Goal: Task Accomplishment & Management: Use online tool/utility

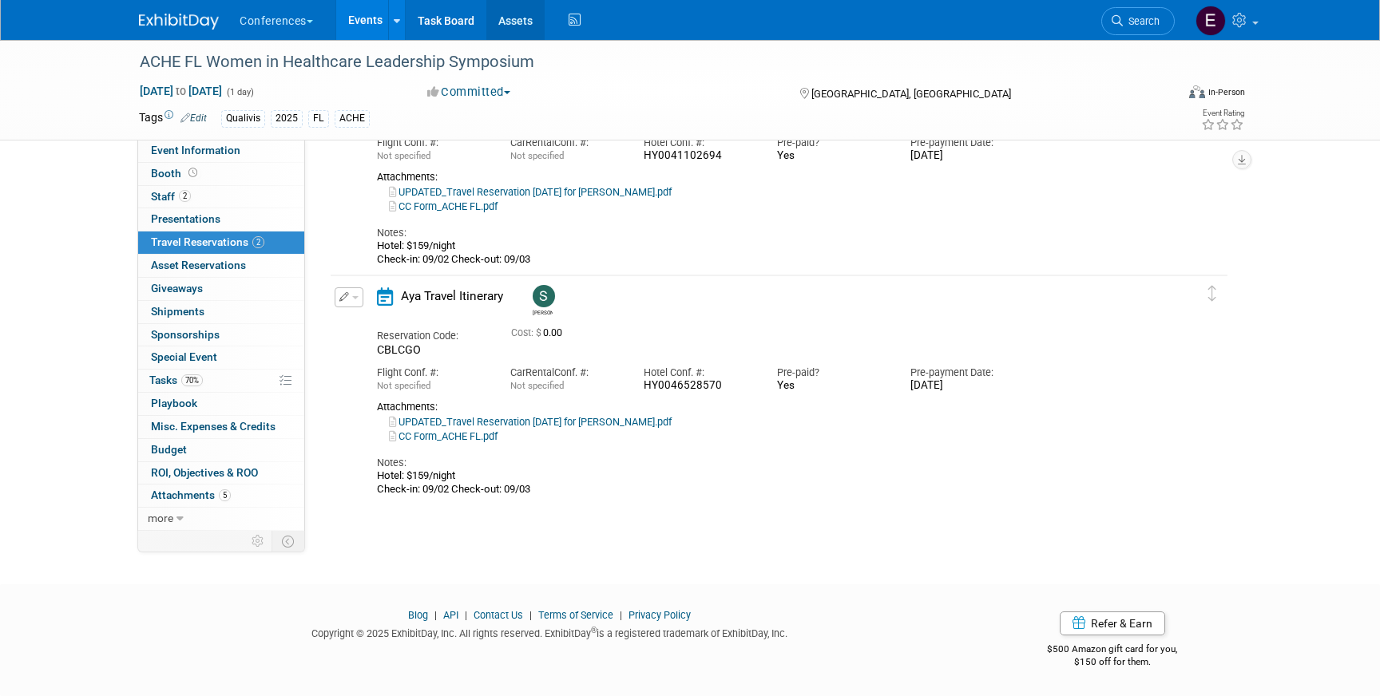
click at [534, 22] on link "Assets" at bounding box center [515, 20] width 58 height 40
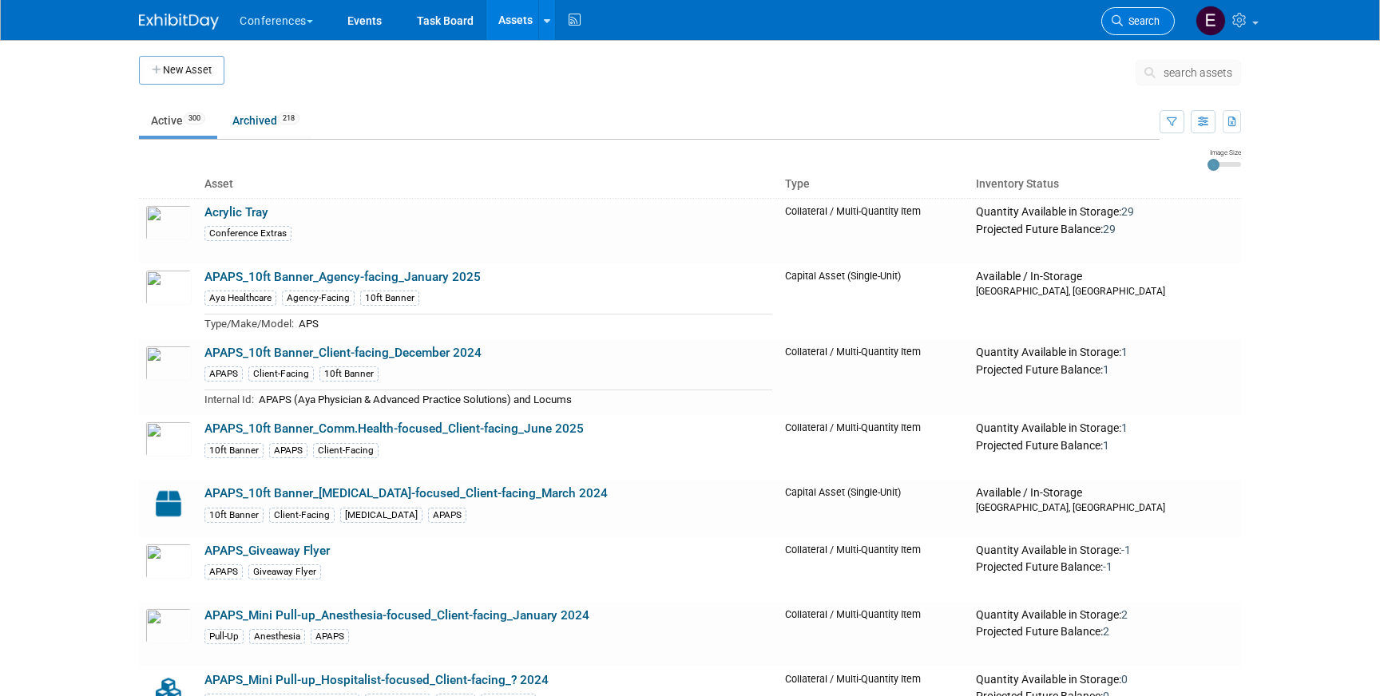
click at [1130, 27] on link "Search" at bounding box center [1137, 21] width 73 height 28
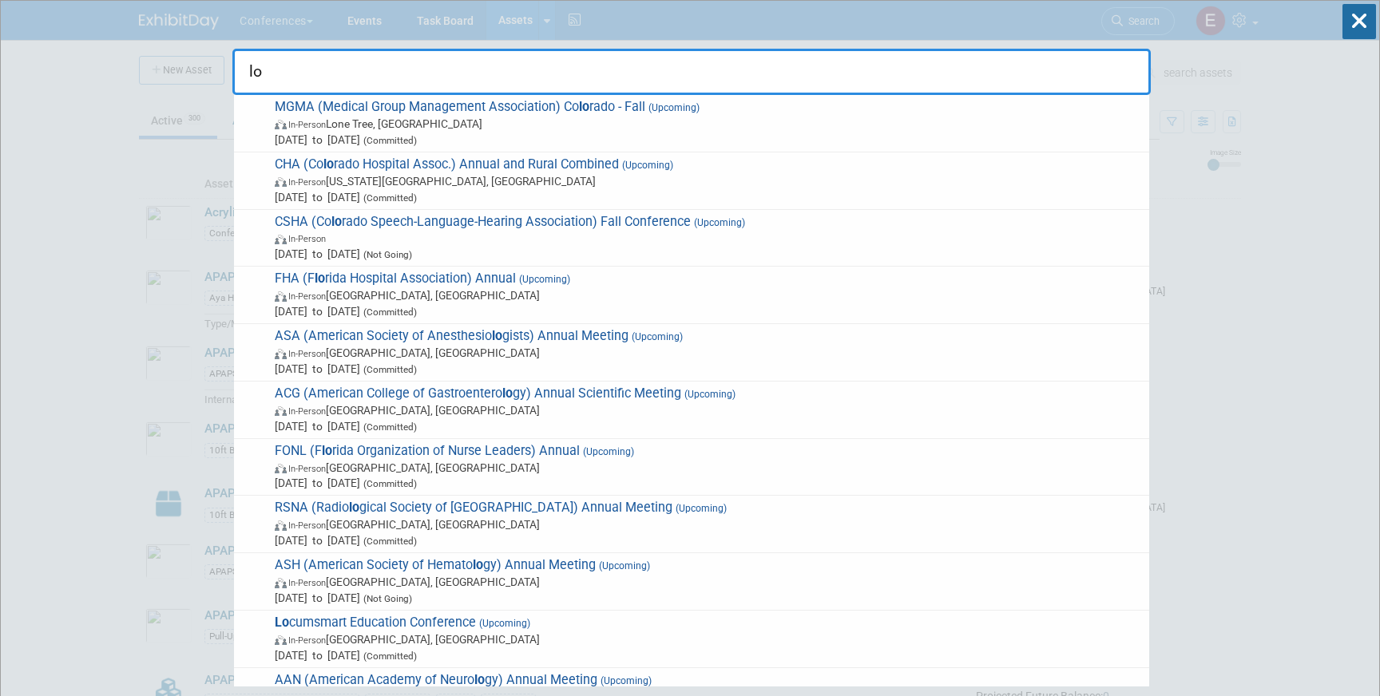
type input "l"
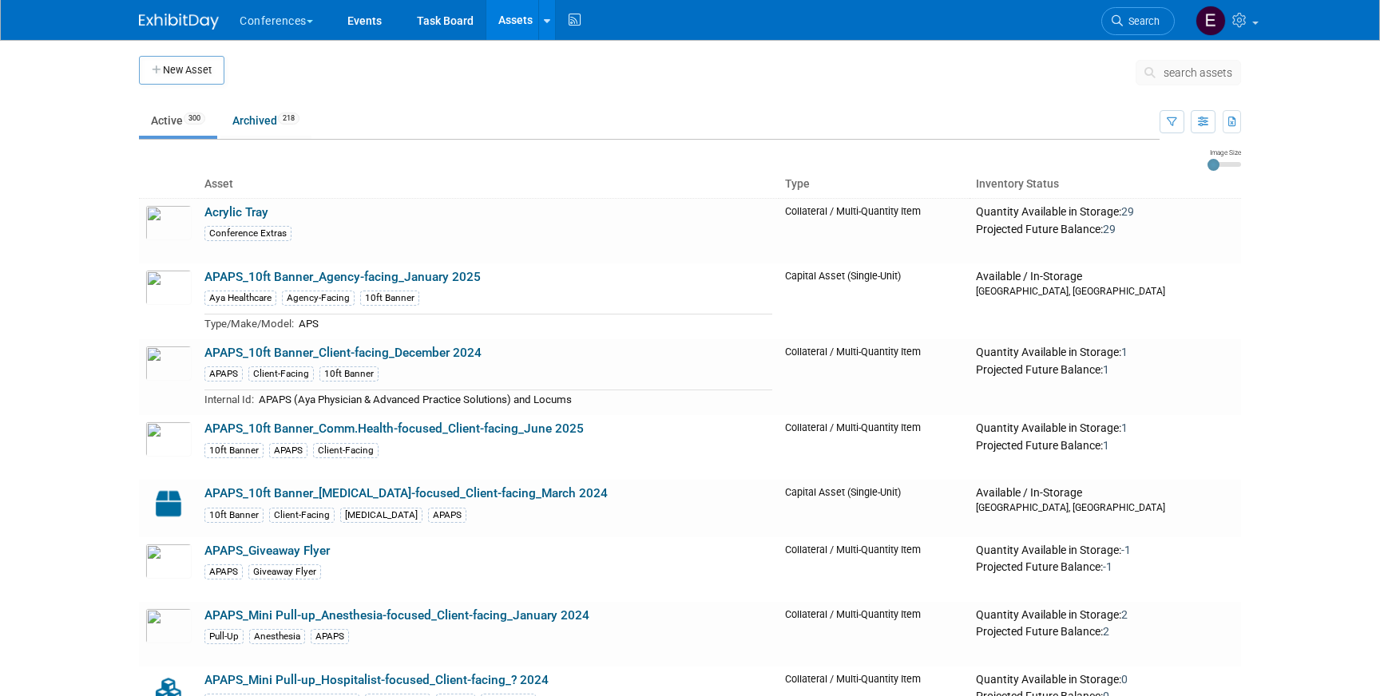
click at [514, 22] on link "Assets" at bounding box center [515, 20] width 58 height 40
click at [1179, 73] on span "search assets" at bounding box center [1197, 72] width 69 height 13
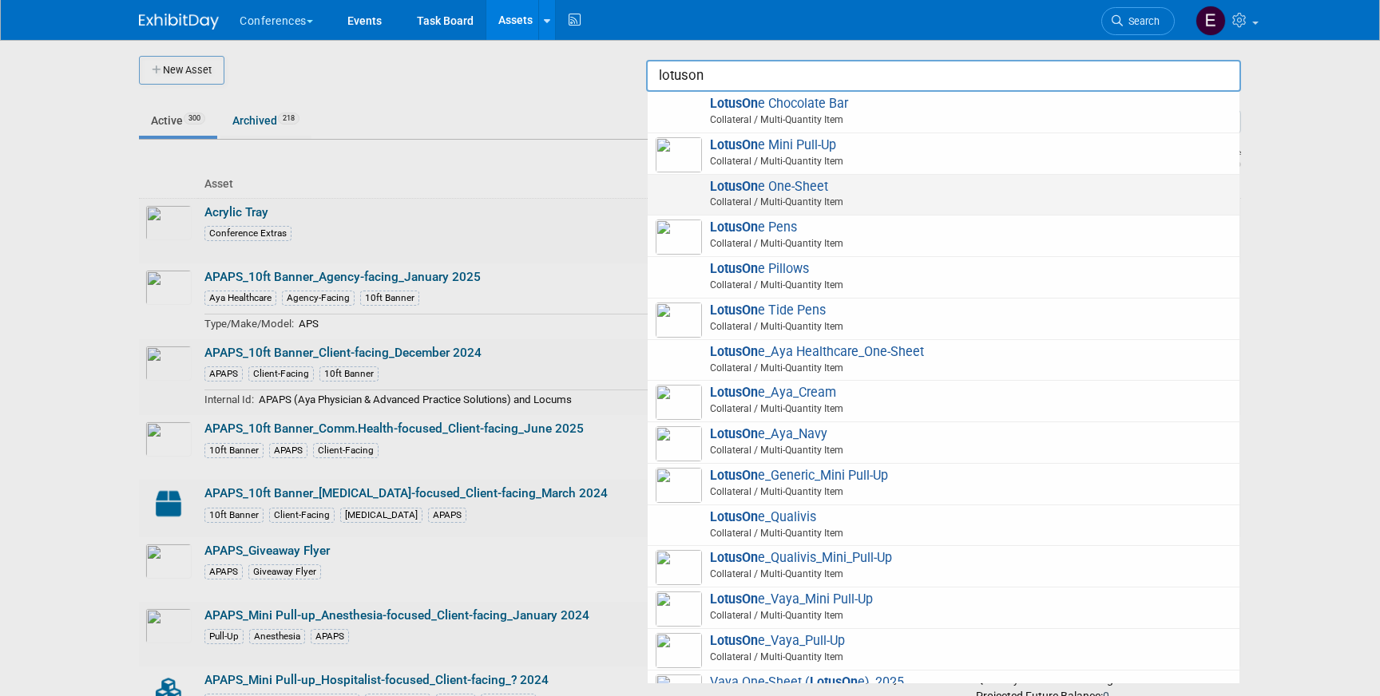
click at [814, 194] on span "LotusOn e One-Sheet Collateral / Multi-Quantity Item" at bounding box center [943, 195] width 576 height 33
type input "LotusOne One-Sheet"
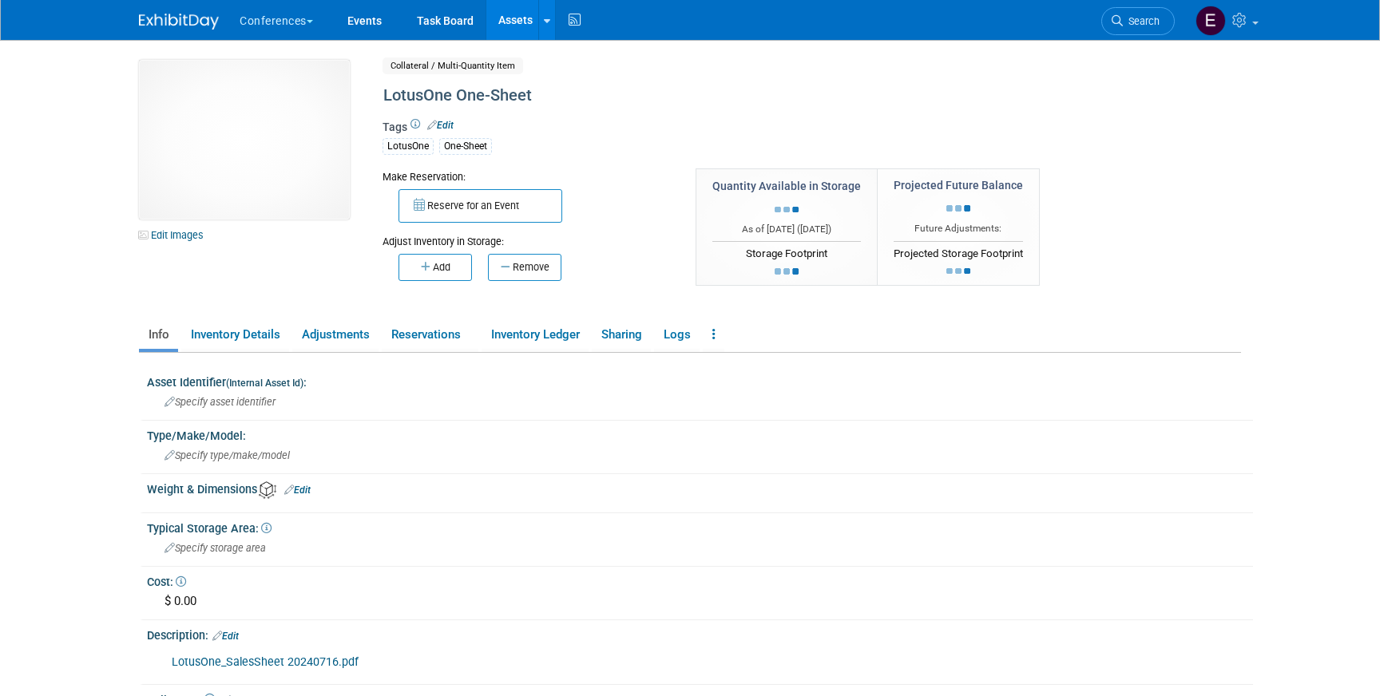
scroll to position [225, 0]
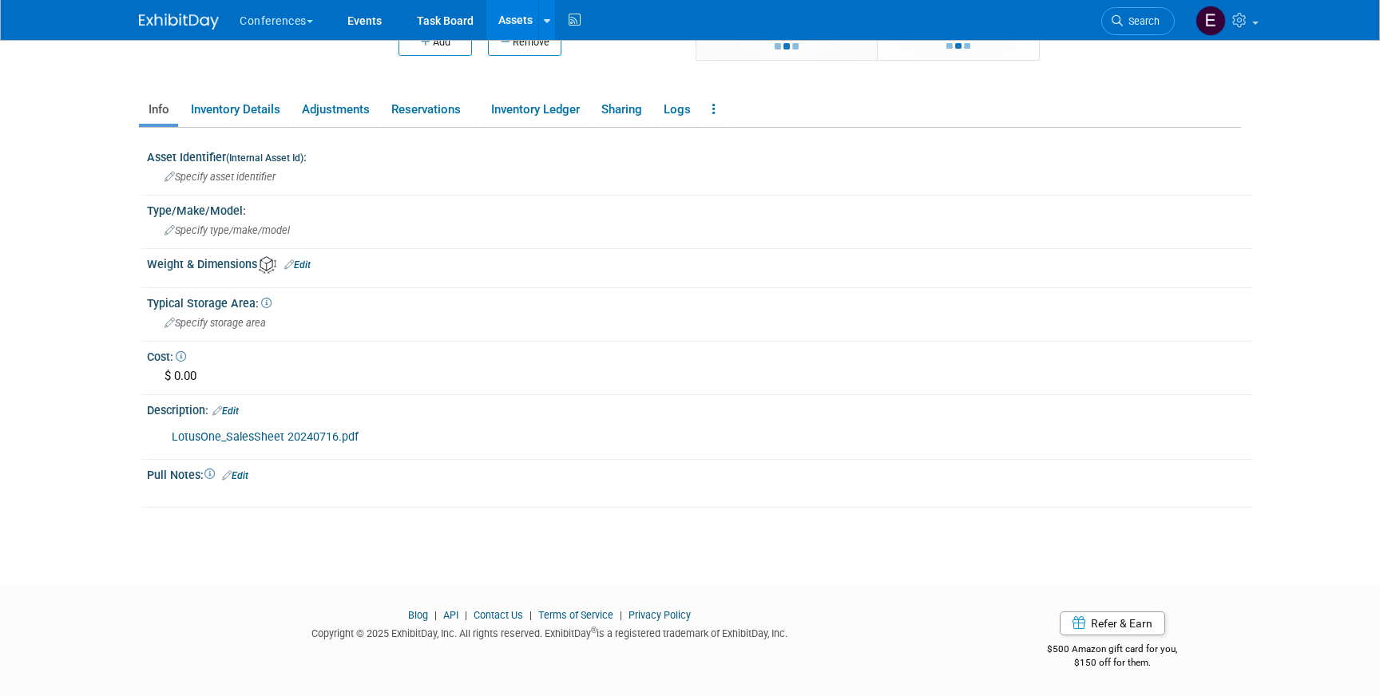
click at [260, 442] on link "LotusOne_SalesSheet 20240716.pdf" at bounding box center [265, 437] width 187 height 14
click at [506, 30] on link "Assets" at bounding box center [515, 20] width 58 height 40
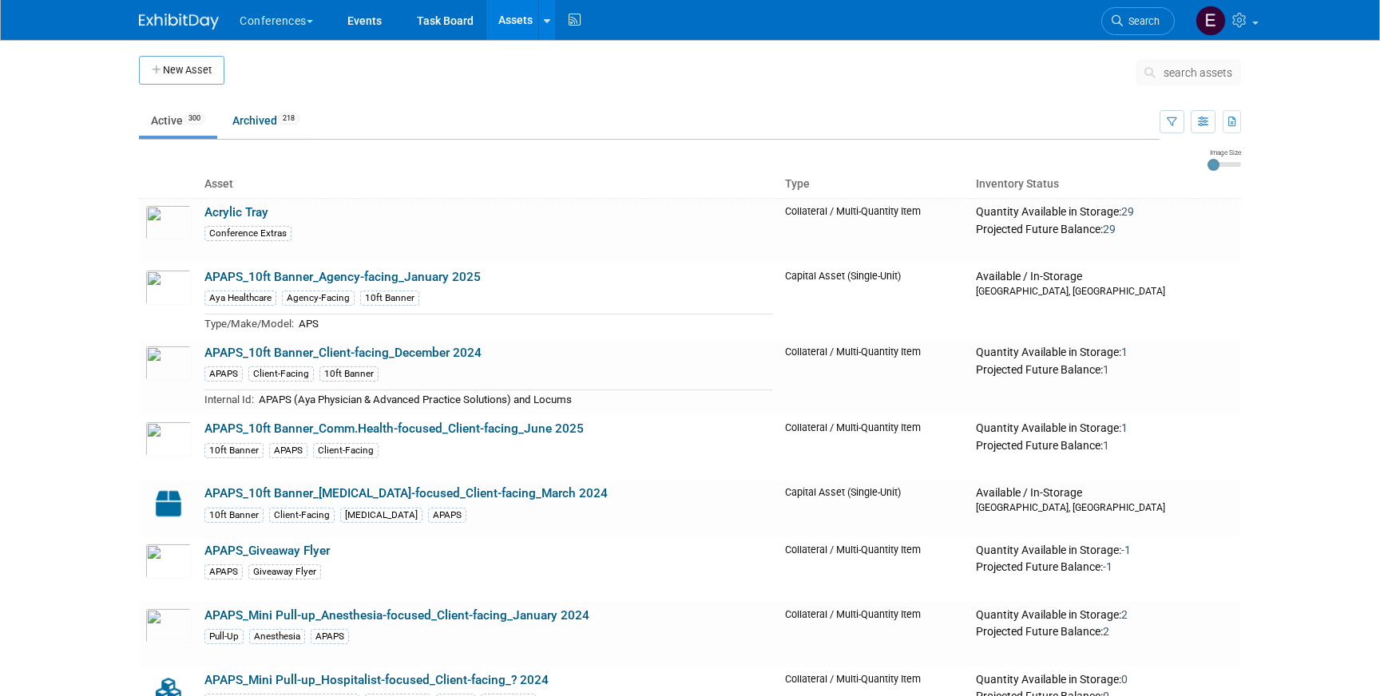
click at [1194, 71] on span "search assets" at bounding box center [1197, 72] width 69 height 13
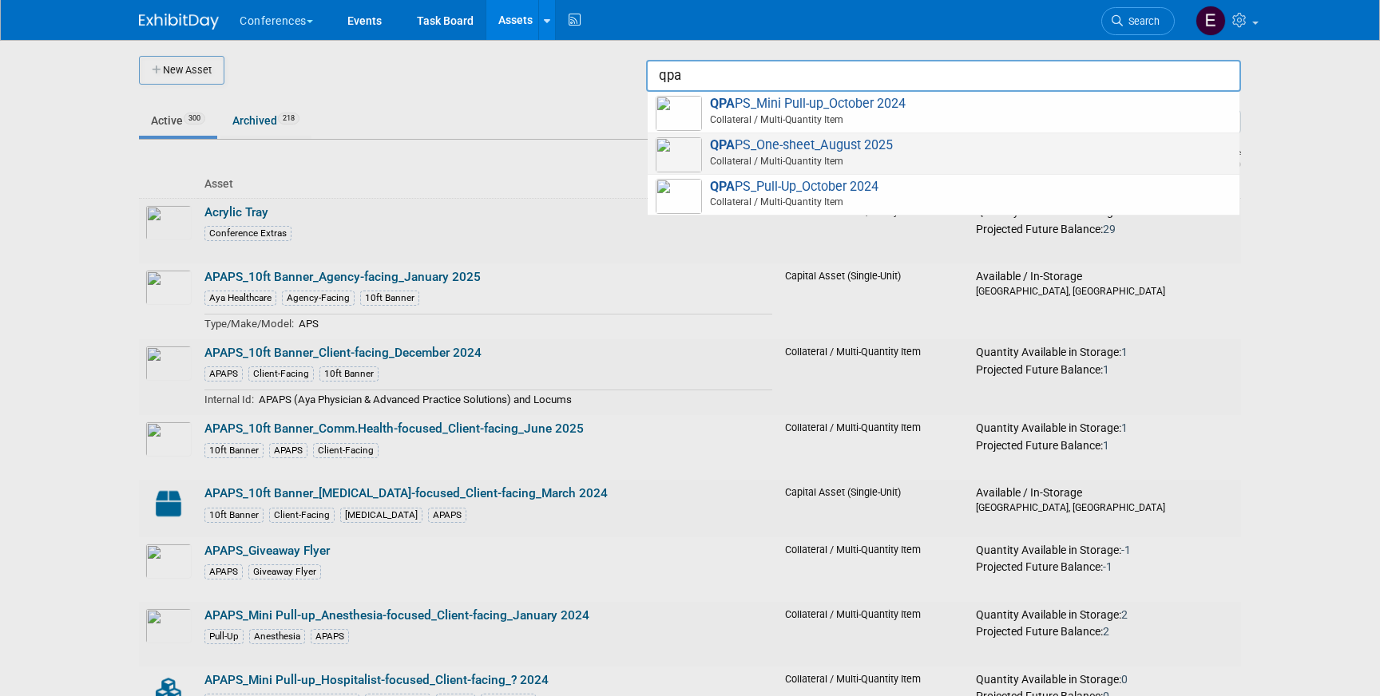
click at [1071, 150] on span "QPA PS_One-sheet_August 2025 Collateral / Multi-Quantity Item" at bounding box center [943, 153] width 576 height 33
type input "QPAPS_One-sheet_August 2025"
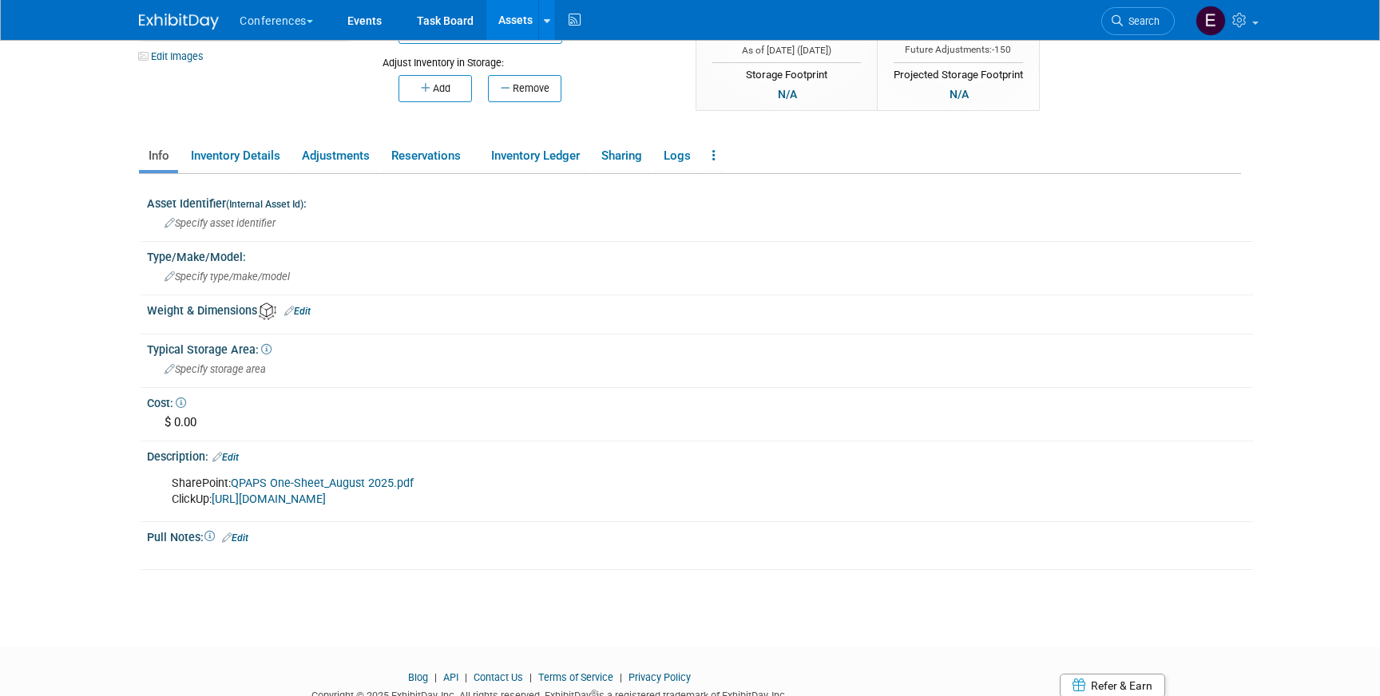
scroll to position [184, 0]
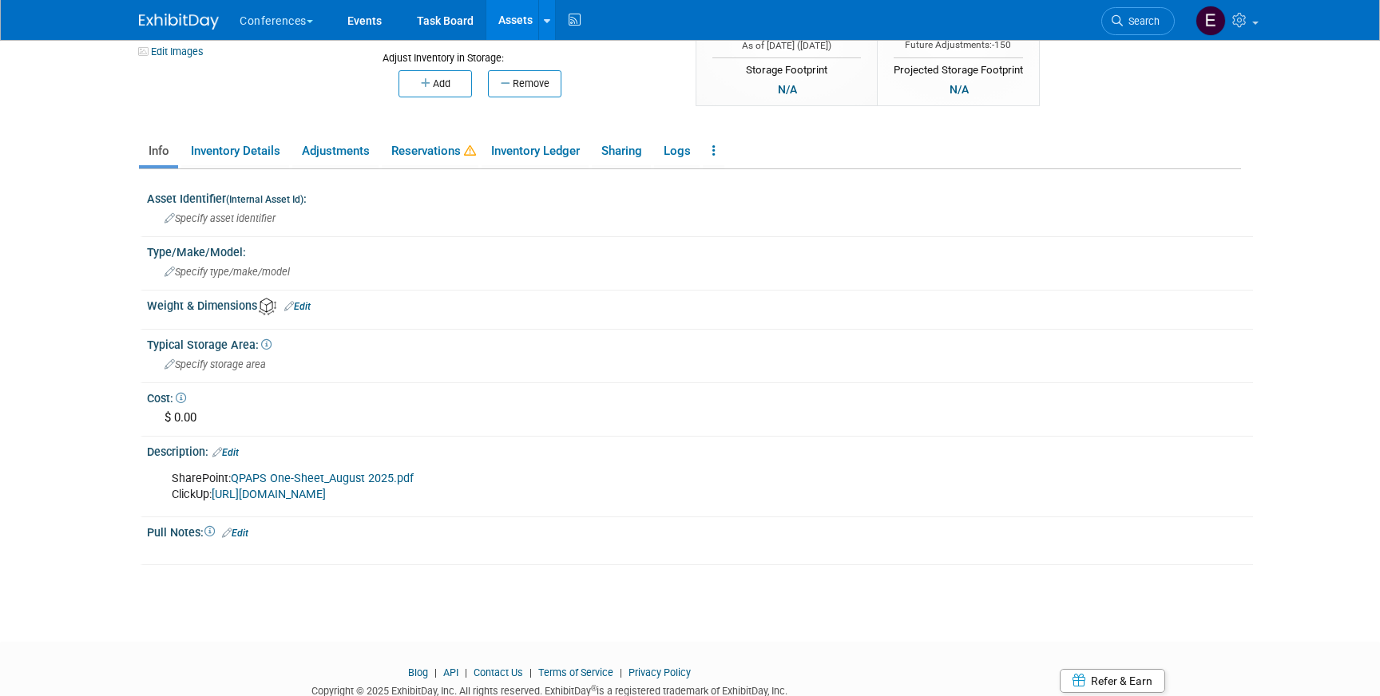
click at [319, 479] on link "QPAPS One-Sheet_August 2025.pdf" at bounding box center [322, 479] width 183 height 14
click at [506, 18] on link "Assets" at bounding box center [515, 20] width 58 height 40
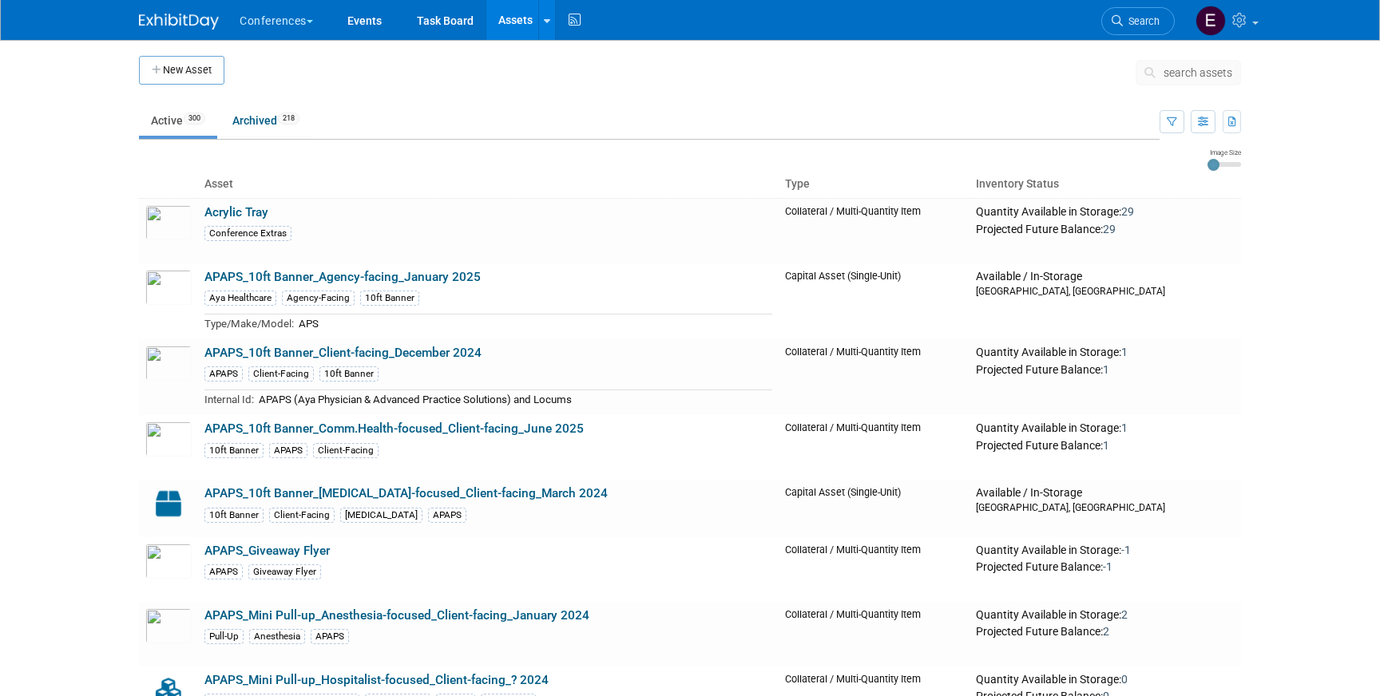
click at [1190, 71] on span "search assets" at bounding box center [1197, 72] width 69 height 13
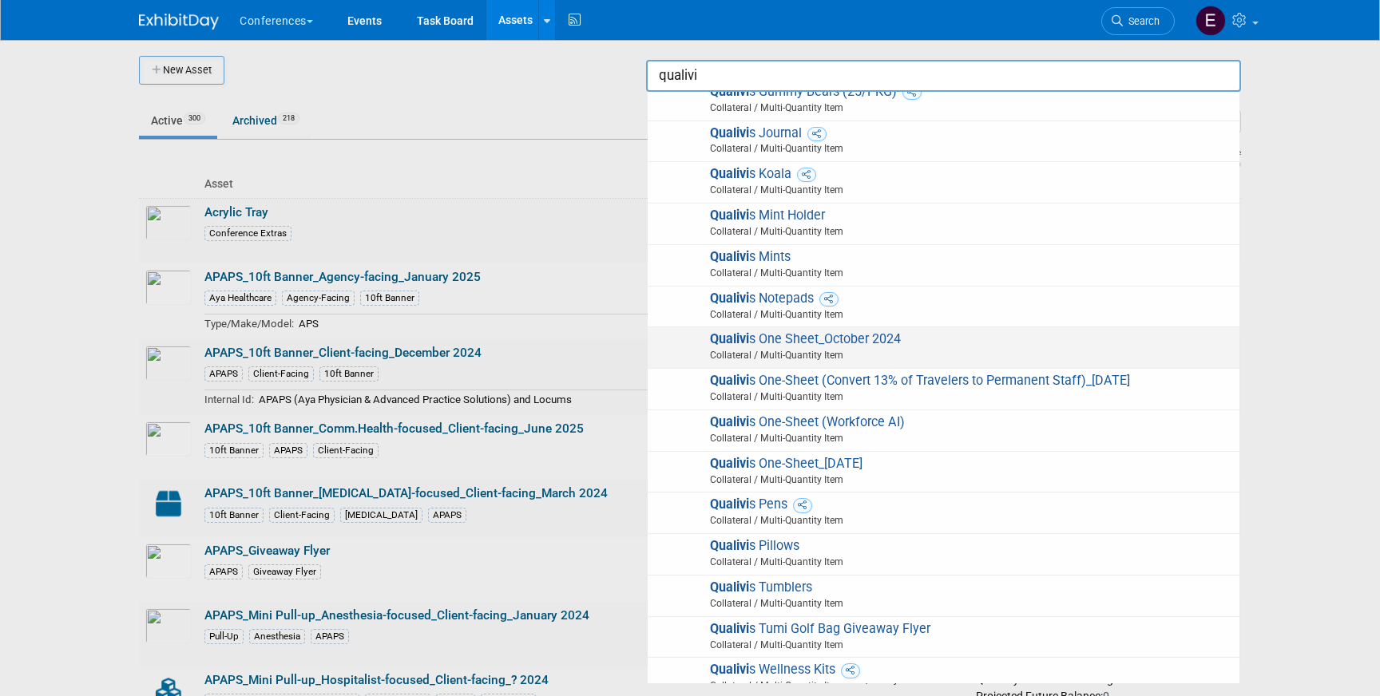
scroll to position [757, 0]
click at [838, 349] on span "Collateral / Multi-Quantity Item" at bounding box center [945, 354] width 571 height 14
type input "Qualivis One Sheet_October 2024"
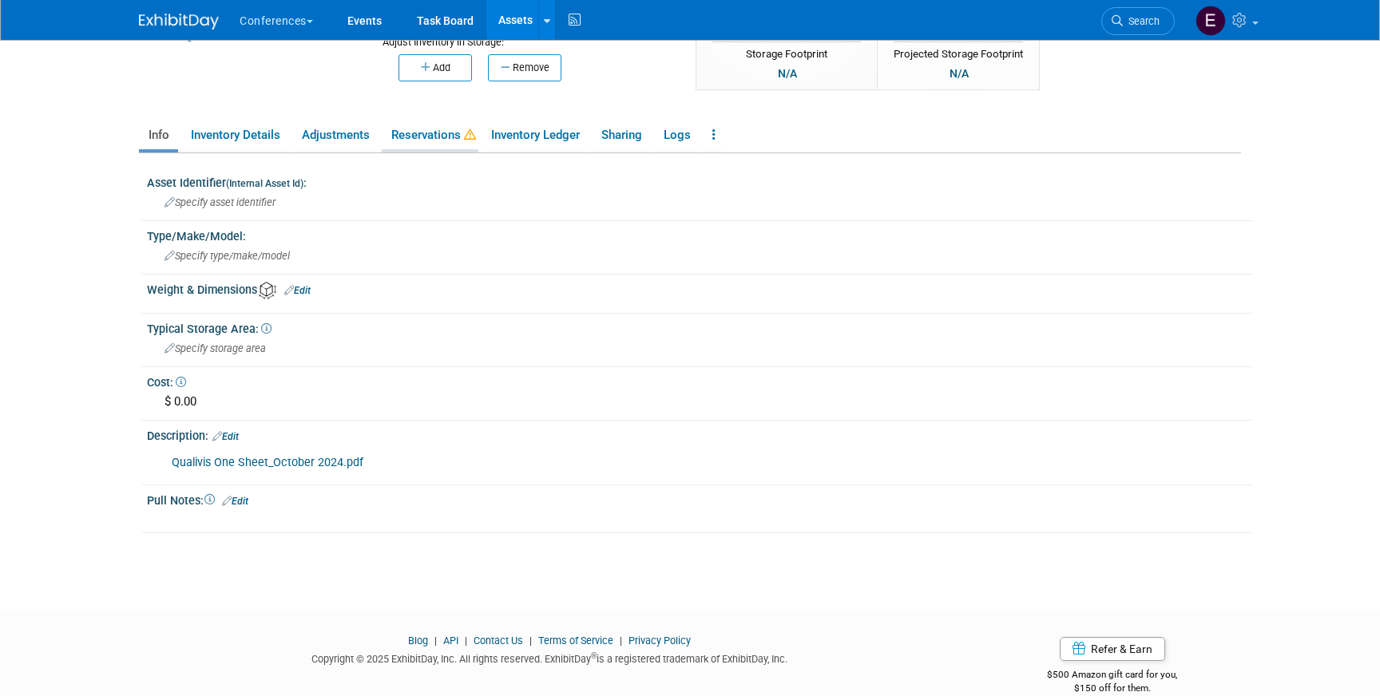
scroll to position [225, 0]
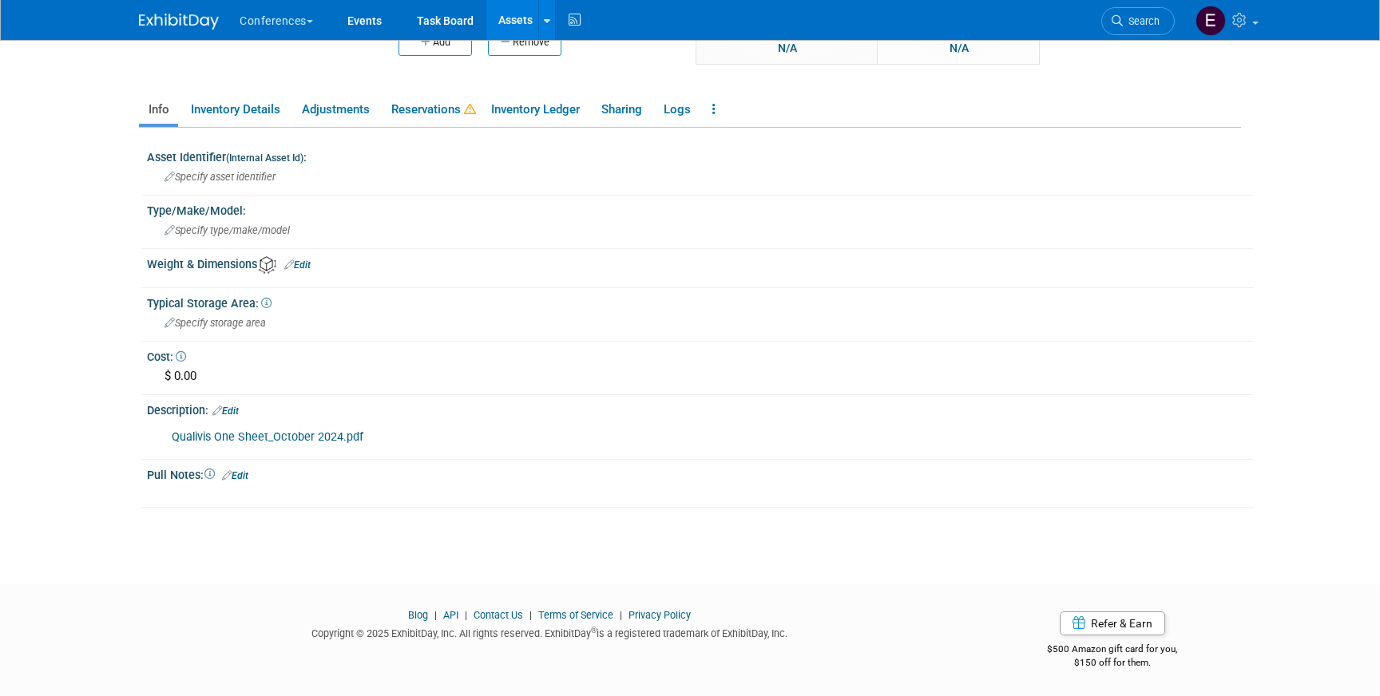
click at [267, 441] on link "Qualivis One Sheet_October 2024.pdf" at bounding box center [268, 437] width 192 height 14
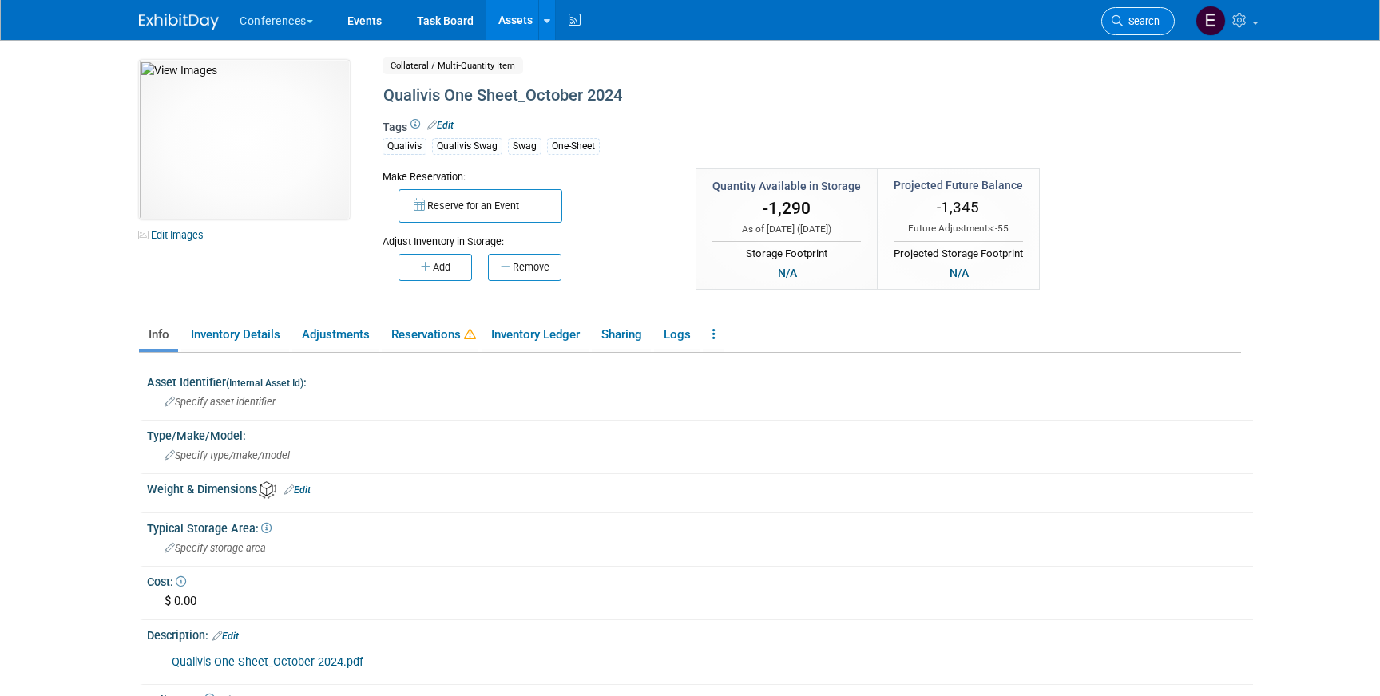
click at [1132, 26] on span "Search" at bounding box center [1141, 21] width 37 height 12
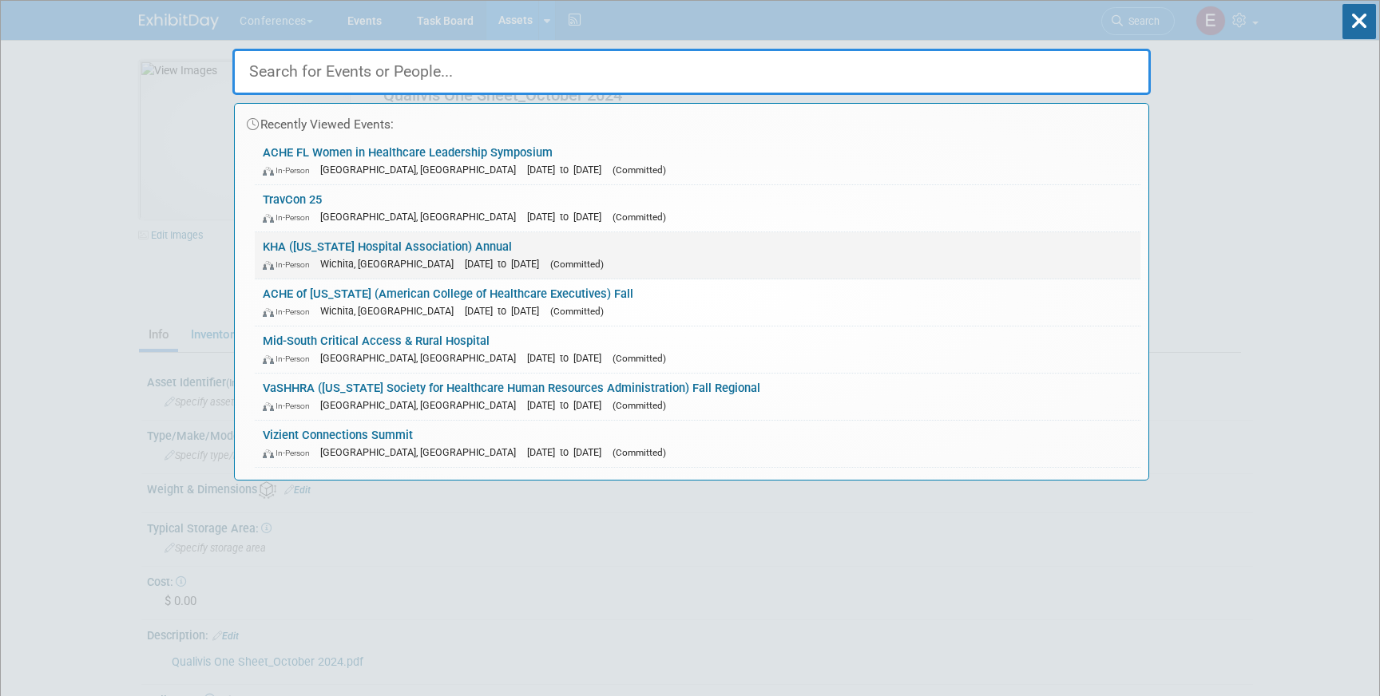
click at [347, 249] on link "KHA (Kansas Hospital Association) Annual In-Person Wichita, KS Sep 4, 2025 to S…" at bounding box center [697, 255] width 885 height 46
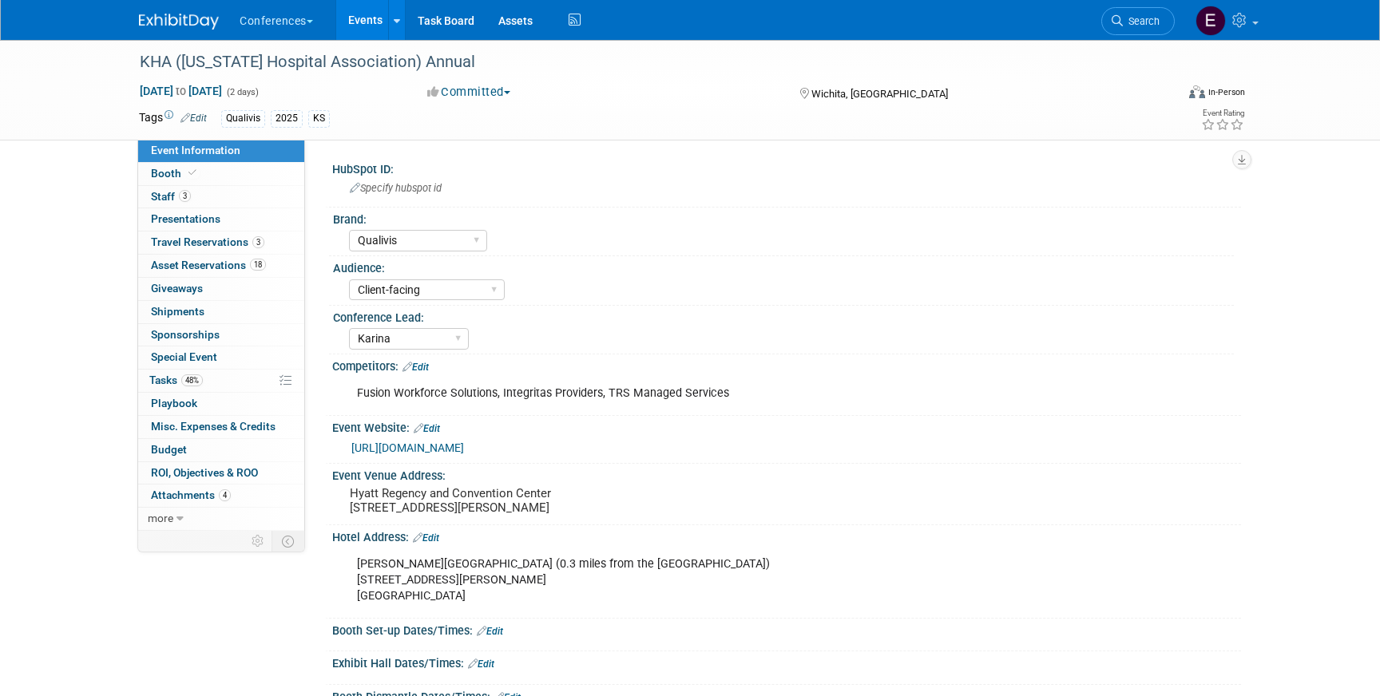
select select "Qualivis"
select select "Client-facing"
select select "Karina"
click at [214, 387] on link "48% Tasks 48%" at bounding box center [221, 381] width 166 height 22
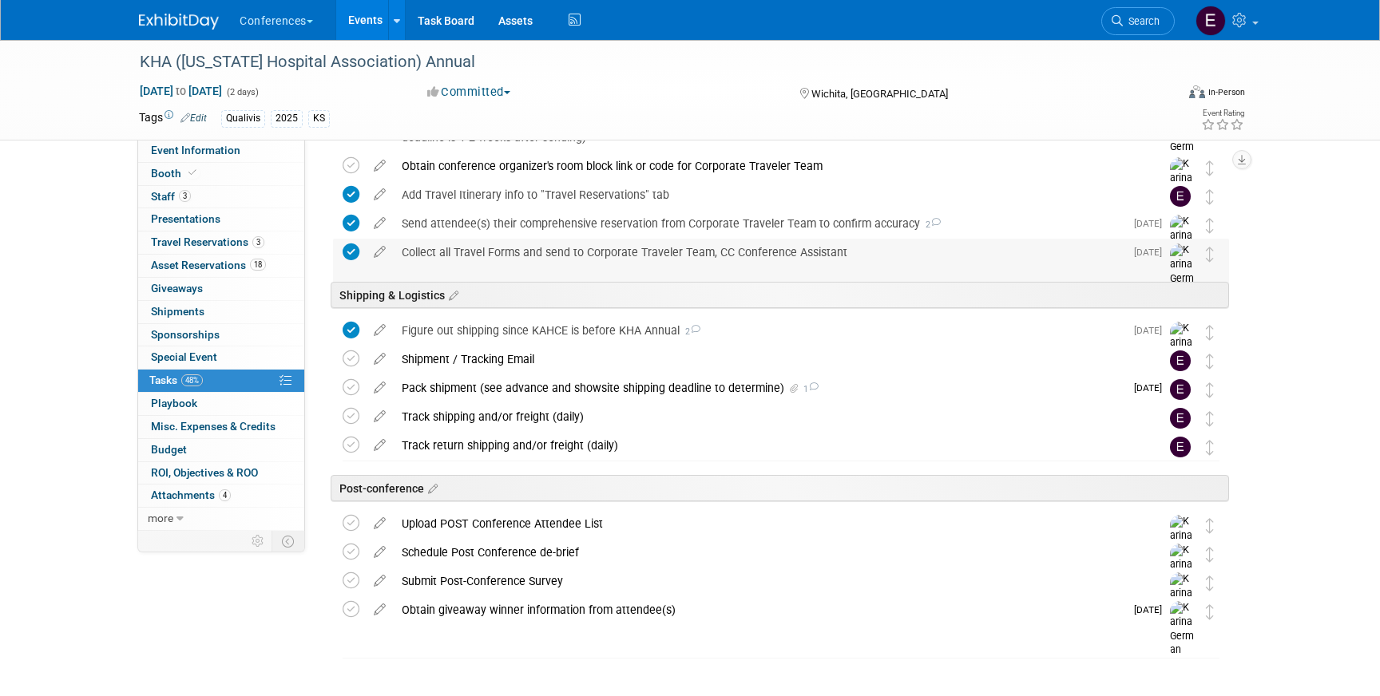
scroll to position [608, 0]
click at [468, 379] on div "Pack shipment (see advance and showsite shipping deadline to determine) 1" at bounding box center [759, 387] width 731 height 27
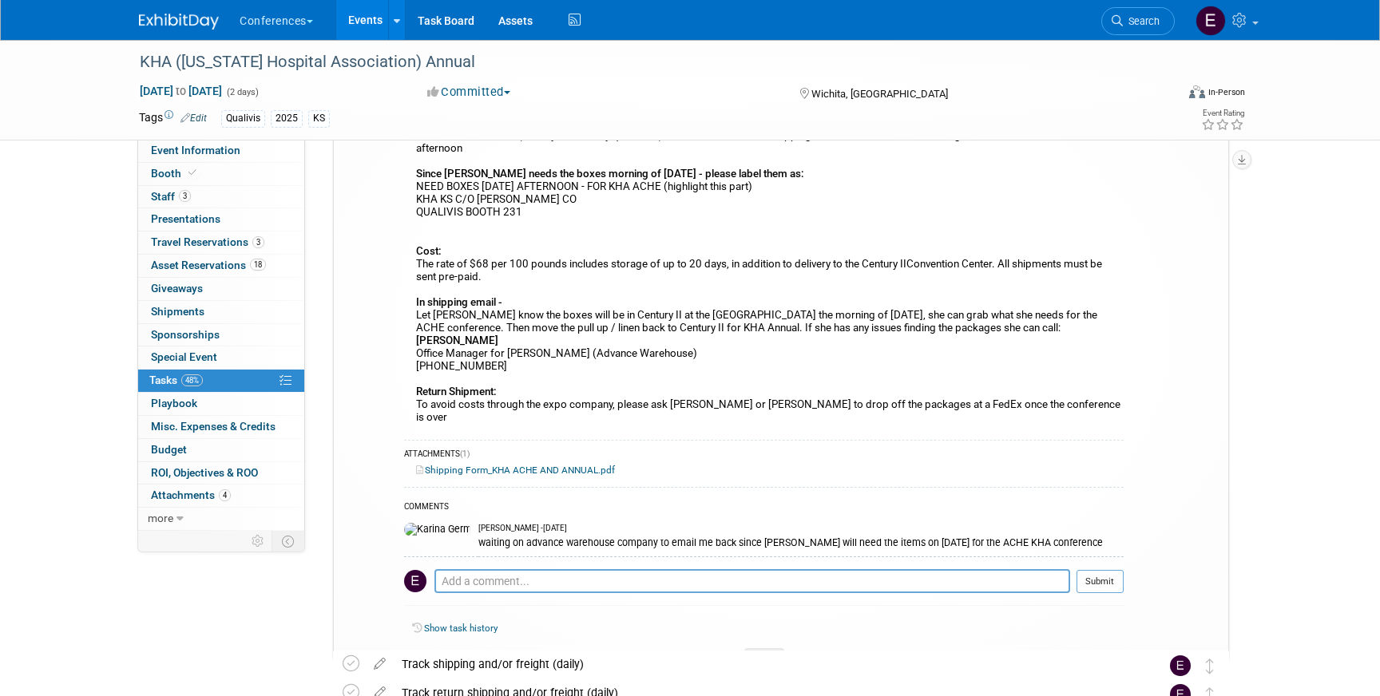
scroll to position [980, 0]
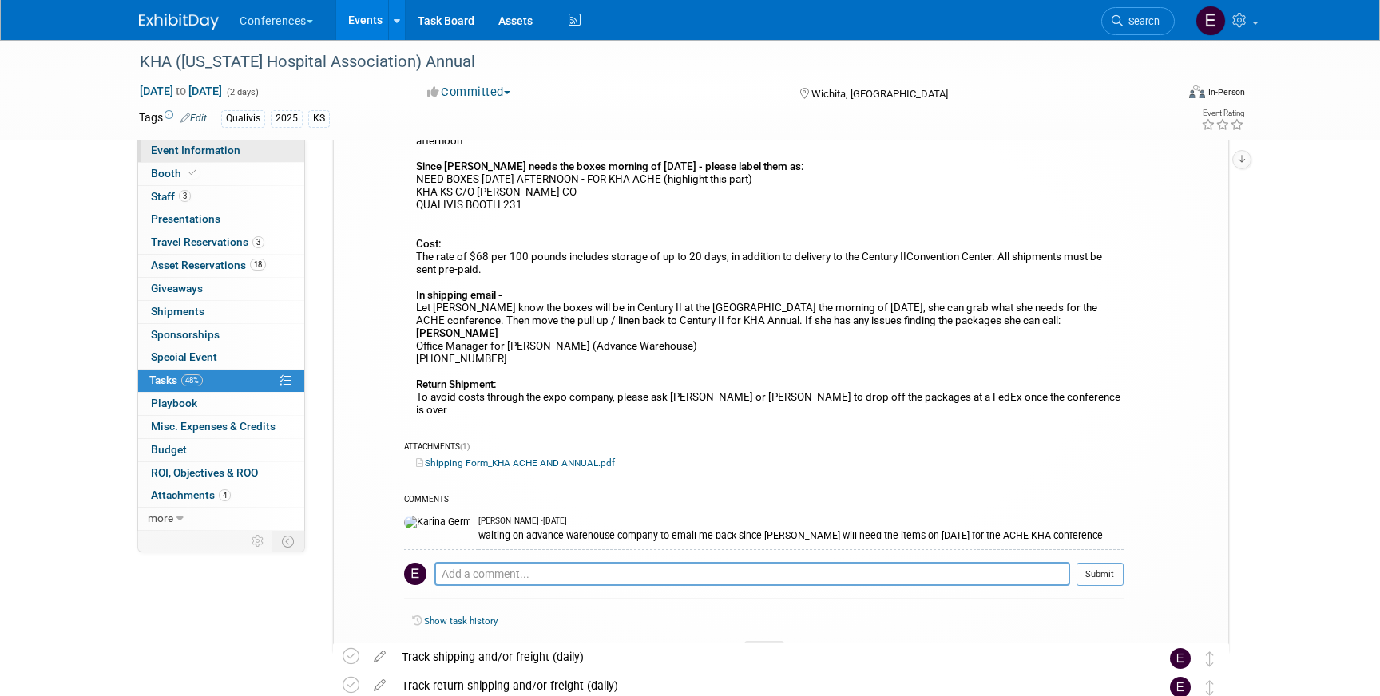
click at [176, 156] on span "Event Information" at bounding box center [195, 150] width 89 height 13
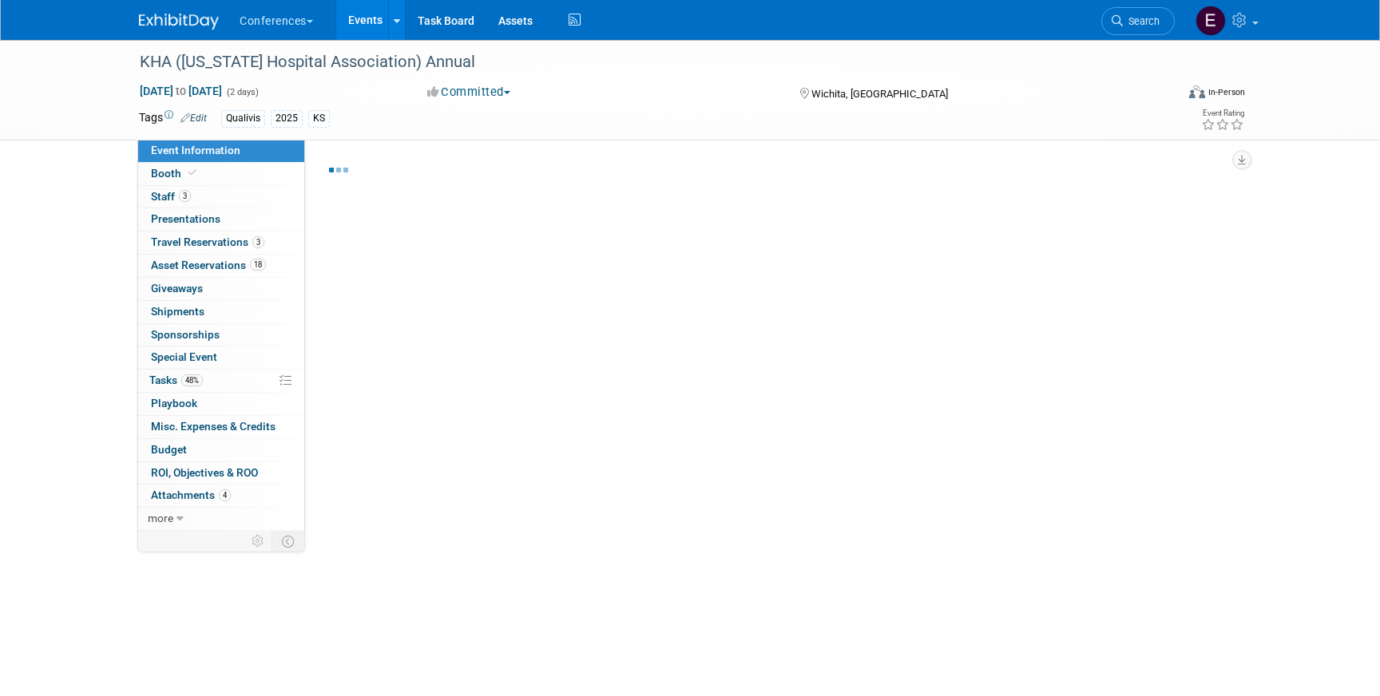
select select "Qualivis"
select select "Client-facing"
select select "Karina"
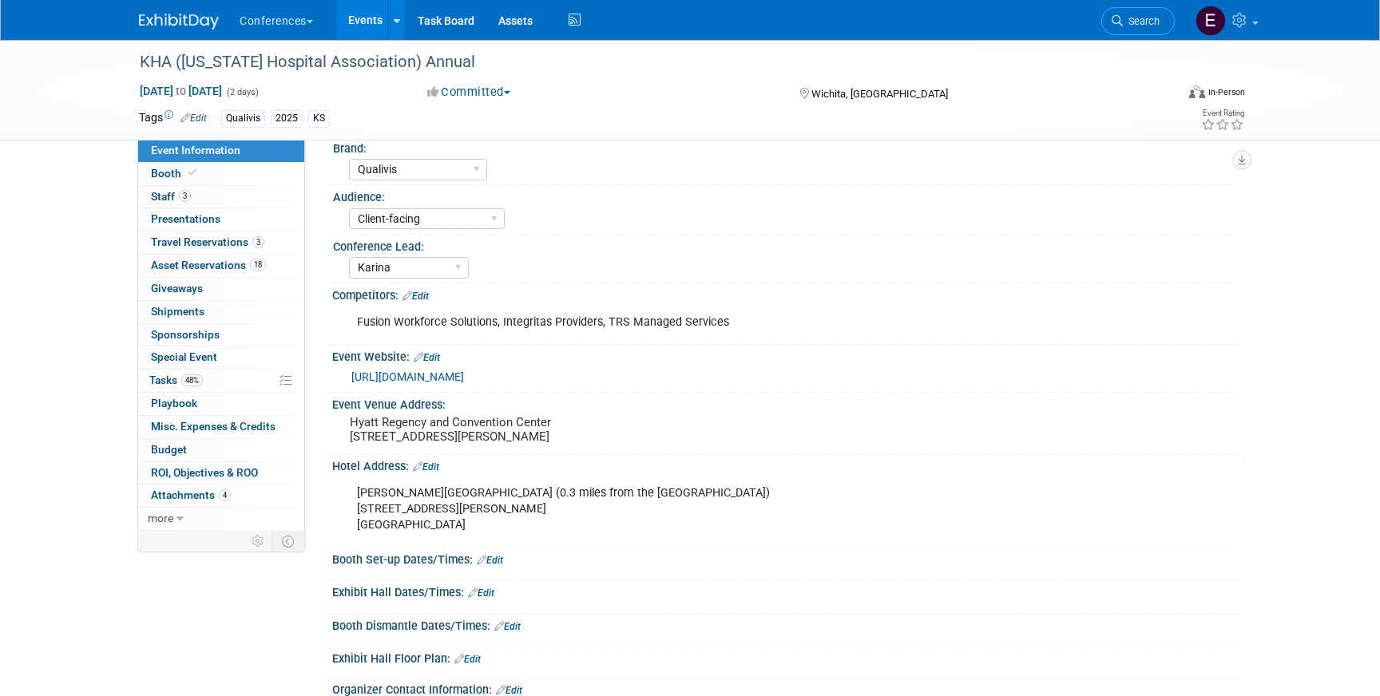
scroll to position [83, 0]
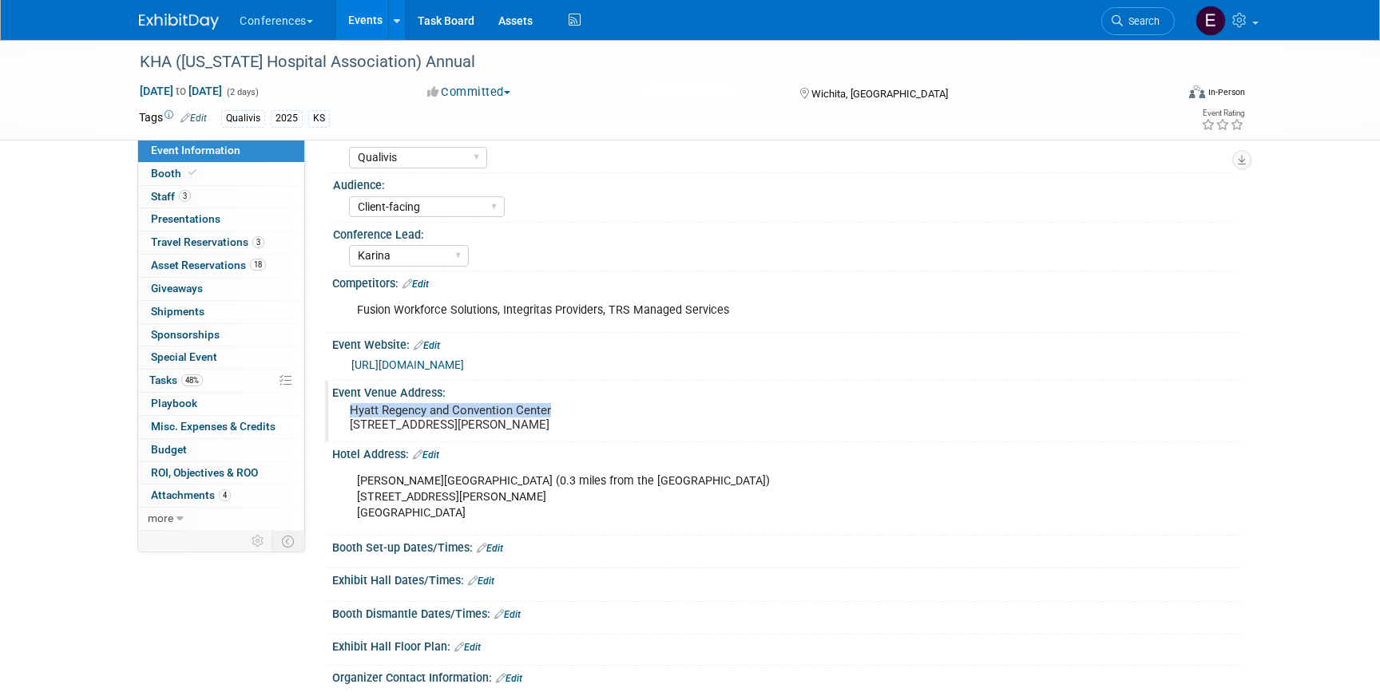
drag, startPoint x: 350, startPoint y: 408, endPoint x: 582, endPoint y: 413, distance: 231.6
click at [582, 413] on pre "Hyatt Regency and Convention Center 400 S. Waterman Wichita, KS 67202" at bounding box center [521, 417] width 343 height 29
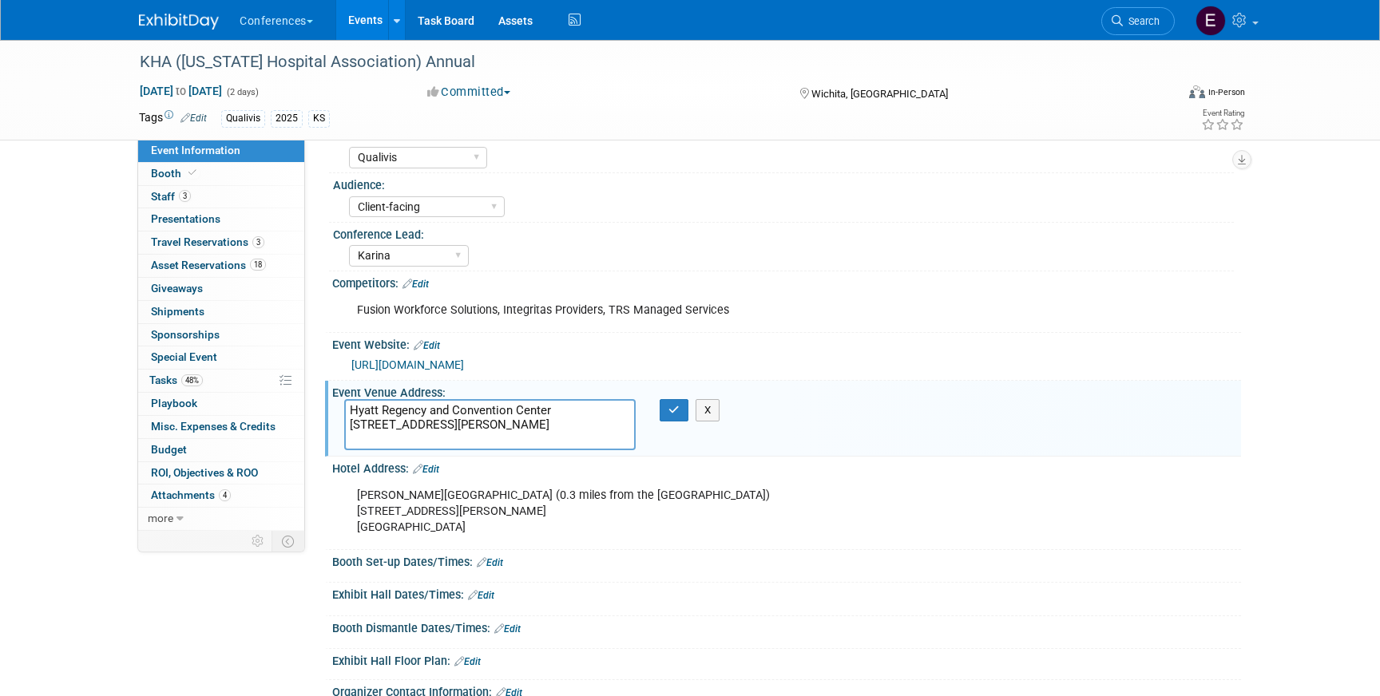
drag, startPoint x: 582, startPoint y: 413, endPoint x: 318, endPoint y: 407, distance: 264.3
click at [318, 407] on div "HubSpot ID: Specify hubspot id Brand: Aya Bespoke Corporate Dawson DocCafe Educ…" at bounding box center [773, 252] width 936 height 391
click at [219, 374] on link "48% Tasks 48%" at bounding box center [221, 381] width 166 height 22
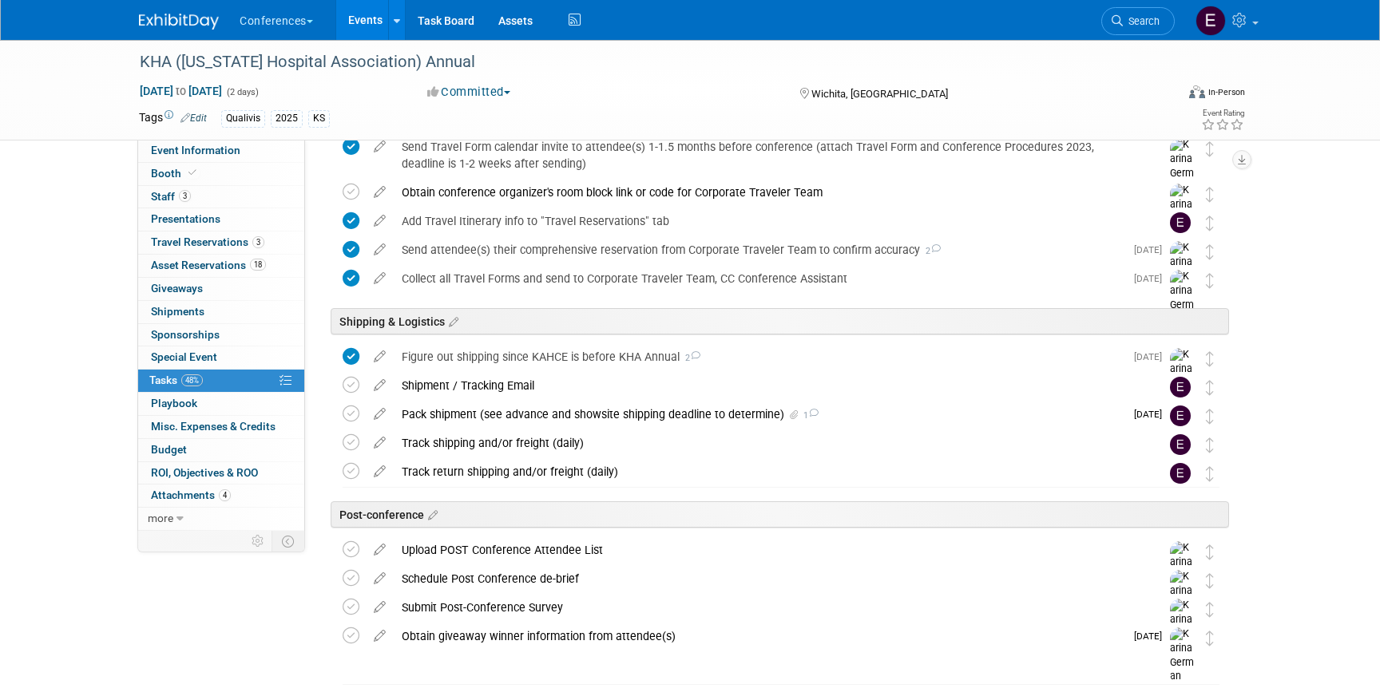
scroll to position [596, 0]
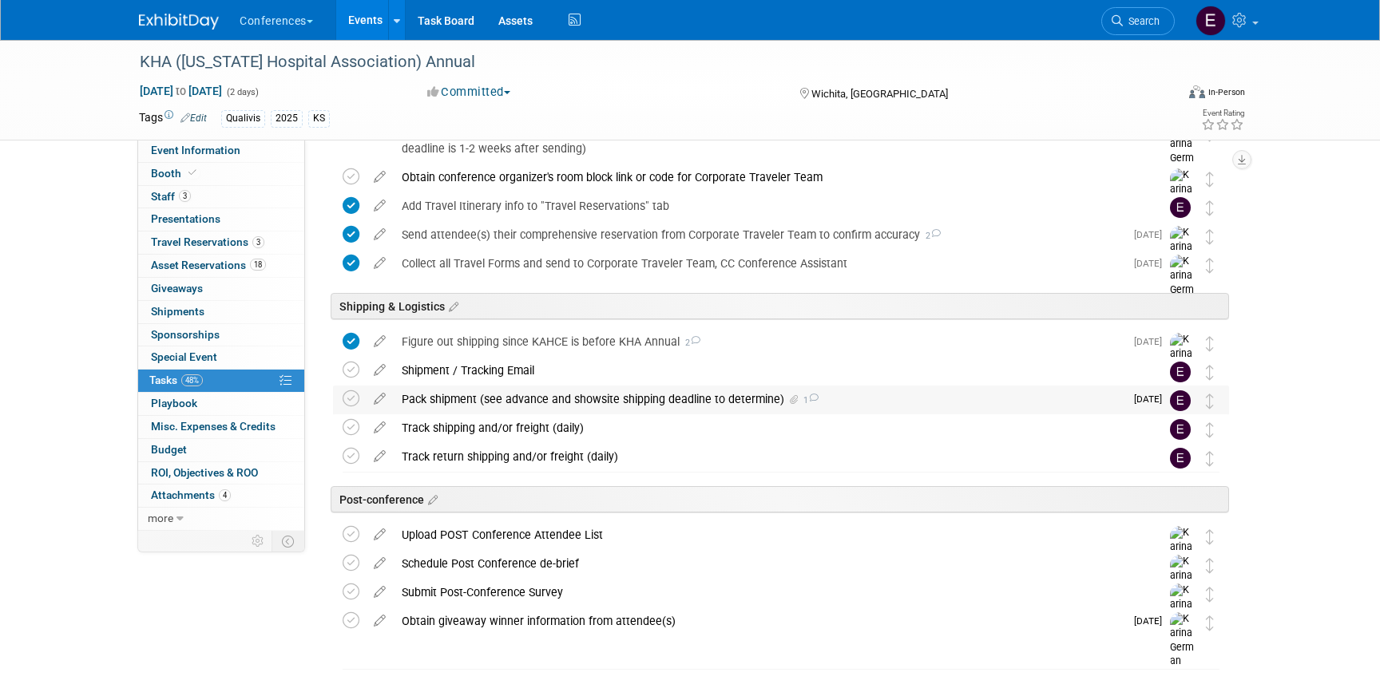
click at [472, 401] on div "Pack shipment (see advance and showsite shipping deadline to determine) 1" at bounding box center [759, 399] width 731 height 27
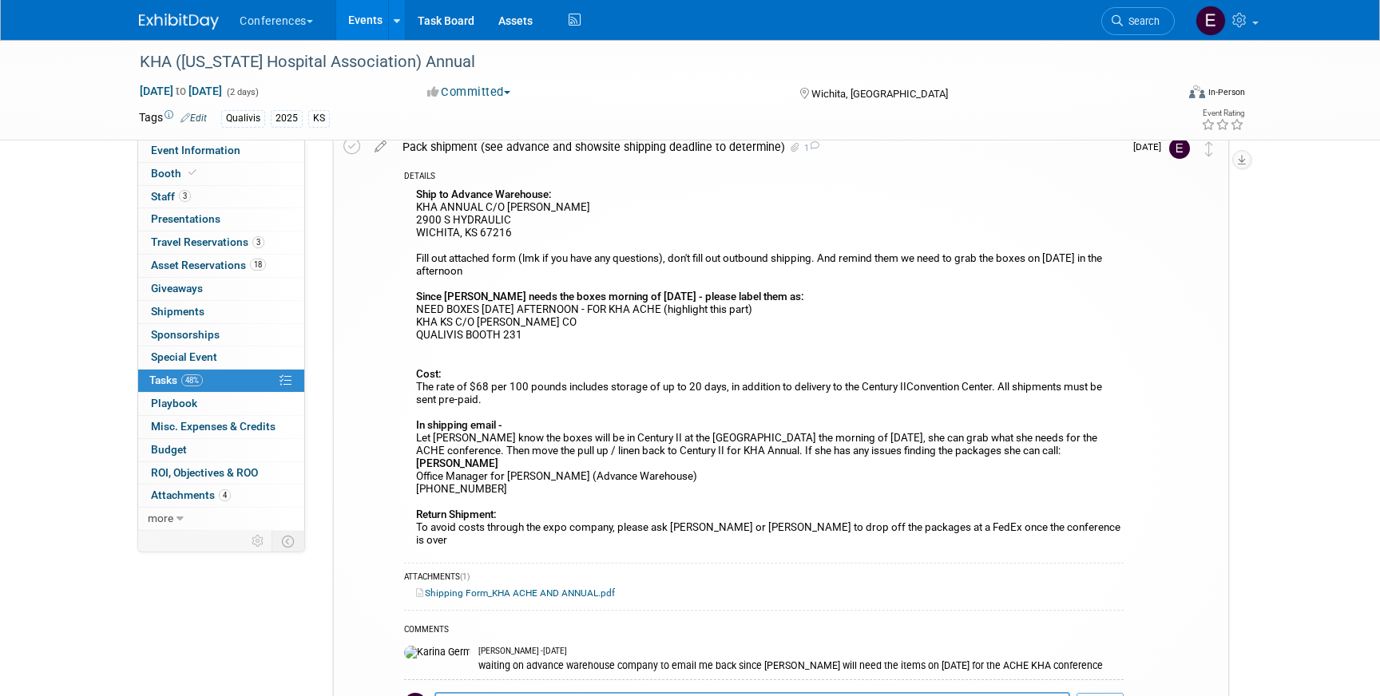
scroll to position [852, 0]
drag, startPoint x: 415, startPoint y: 205, endPoint x: 548, endPoint y: 231, distance: 135.8
click at [548, 231] on div "Ship to Advance Warehouse: KHA ANNUAL C/O HENRY HELGERSON 2900 S HYDRAULIC WICH…" at bounding box center [763, 367] width 719 height 371
copy div "KHA ANNUAL C/O HENRY HELGERSON 2900 S HYDRAULIC WICHITA, KS 67216"
click at [548, 231] on div "Ship to Advance Warehouse: KHA ANNUAL C/O HENRY HELGERSON 2900 S HYDRAULIC WICH…" at bounding box center [763, 367] width 719 height 371
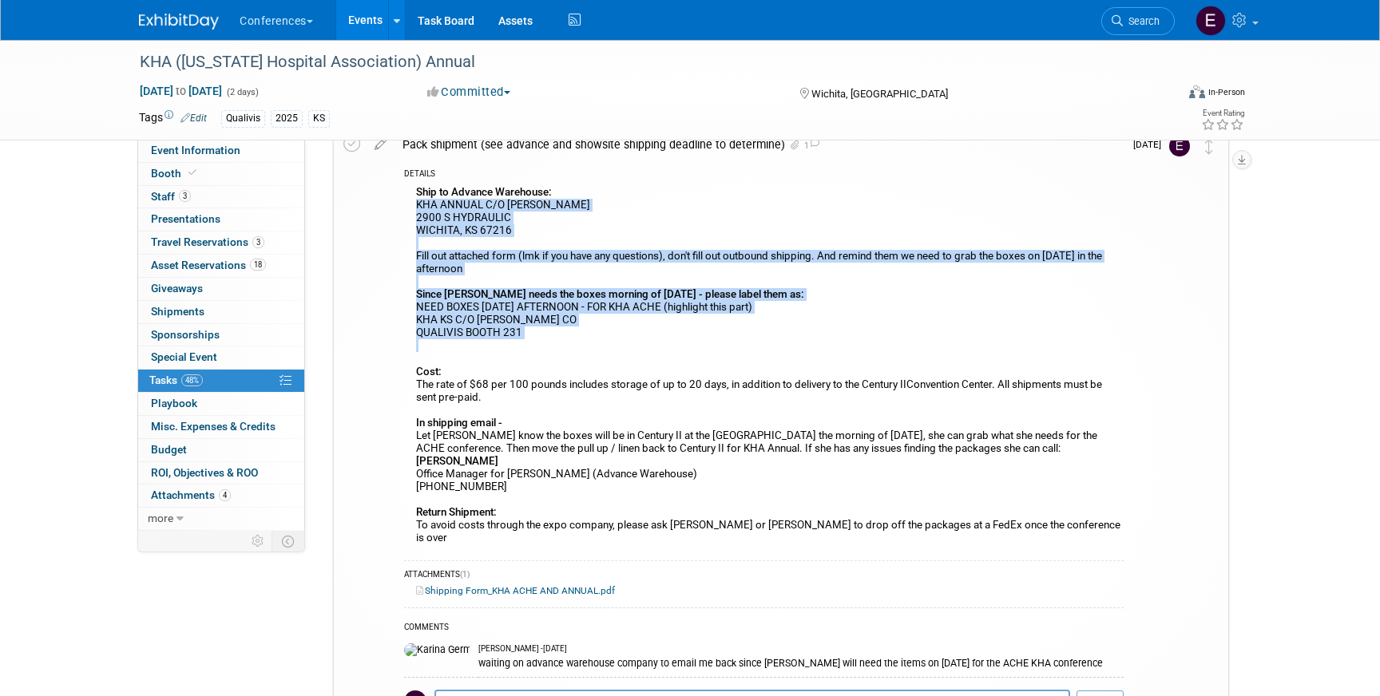
drag, startPoint x: 414, startPoint y: 206, endPoint x: 637, endPoint y: 353, distance: 267.5
click at [637, 353] on div "Ship to Advance Warehouse: KHA ANNUAL C/O HENRY HELGERSON 2900 S HYDRAULIC WICH…" at bounding box center [763, 367] width 719 height 371
copy div "KHA ANNUAL C/O HENRY HELGERSON 2900 S HYDRAULIC WICHITA, KS 67216 Fill out atta…"
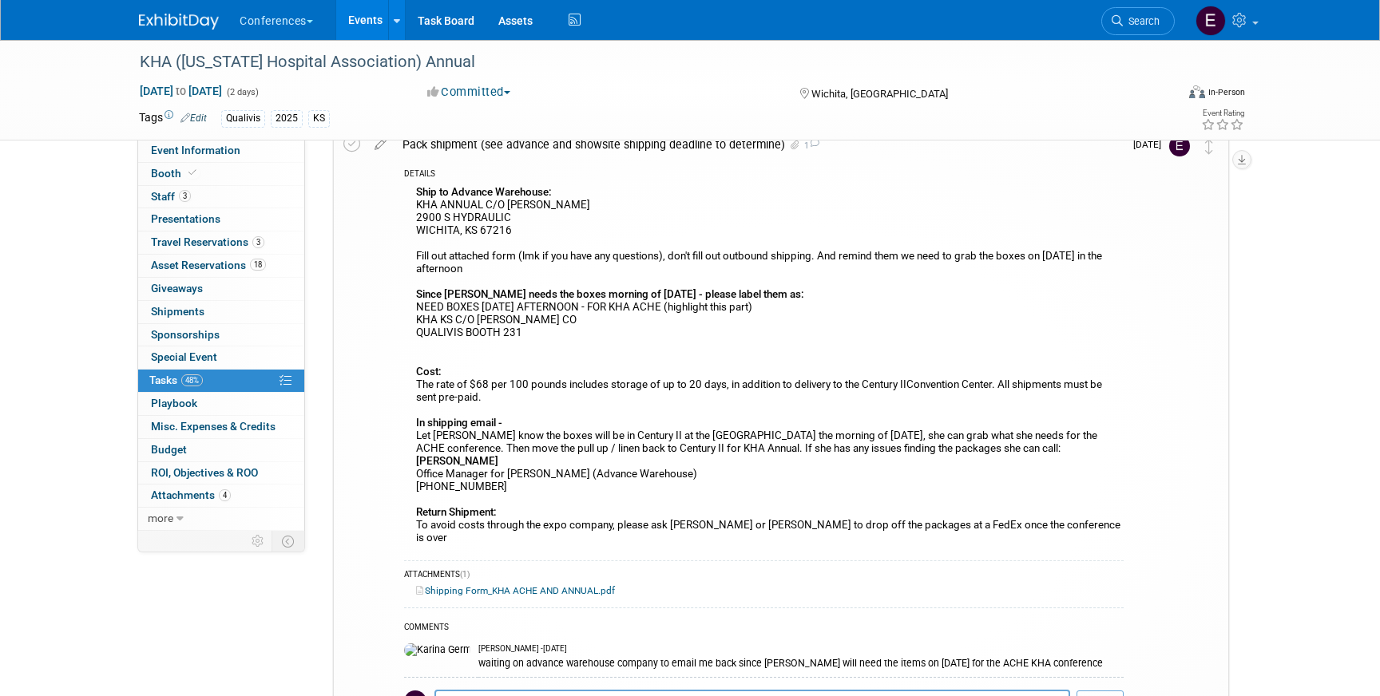
click at [544, 585] on link "Shipping Form_KHA ACHE AND ANNUAL.pdf" at bounding box center [515, 590] width 199 height 11
click at [204, 146] on span "Event Information" at bounding box center [195, 150] width 89 height 13
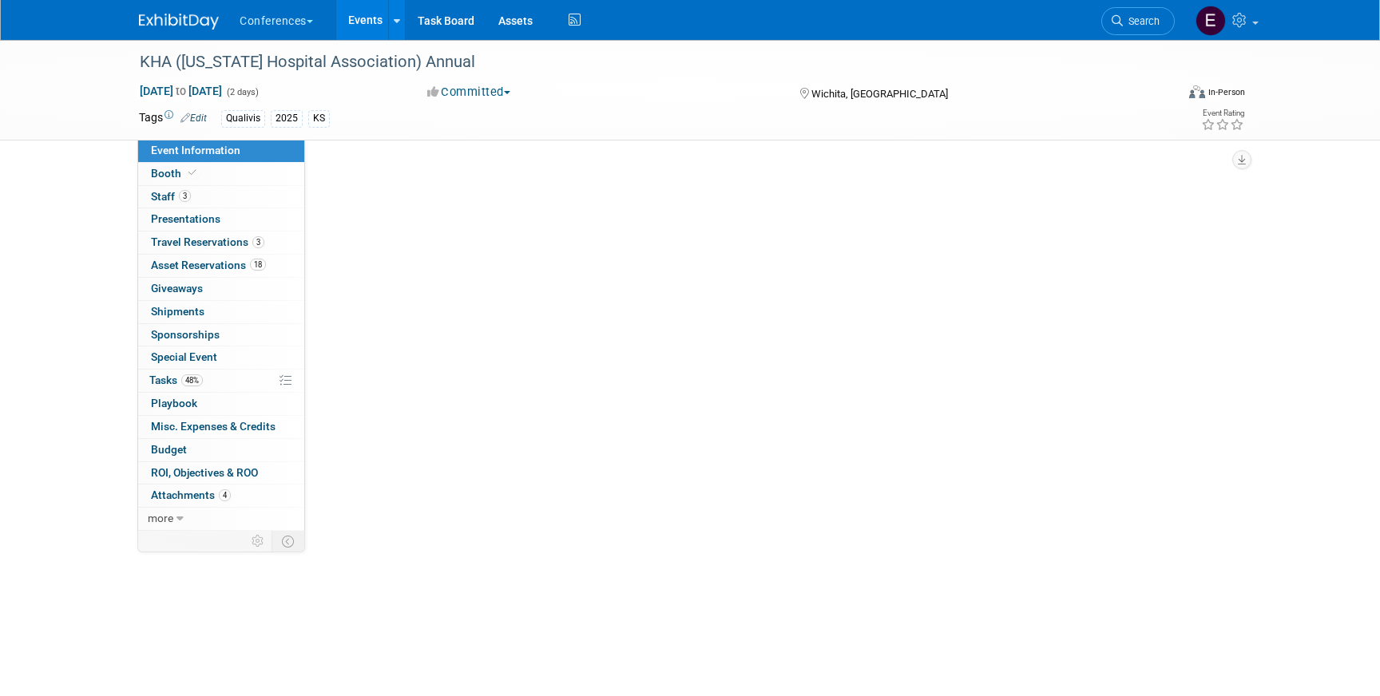
select select "Qualivis"
select select "Client-facing"
select select "Karina"
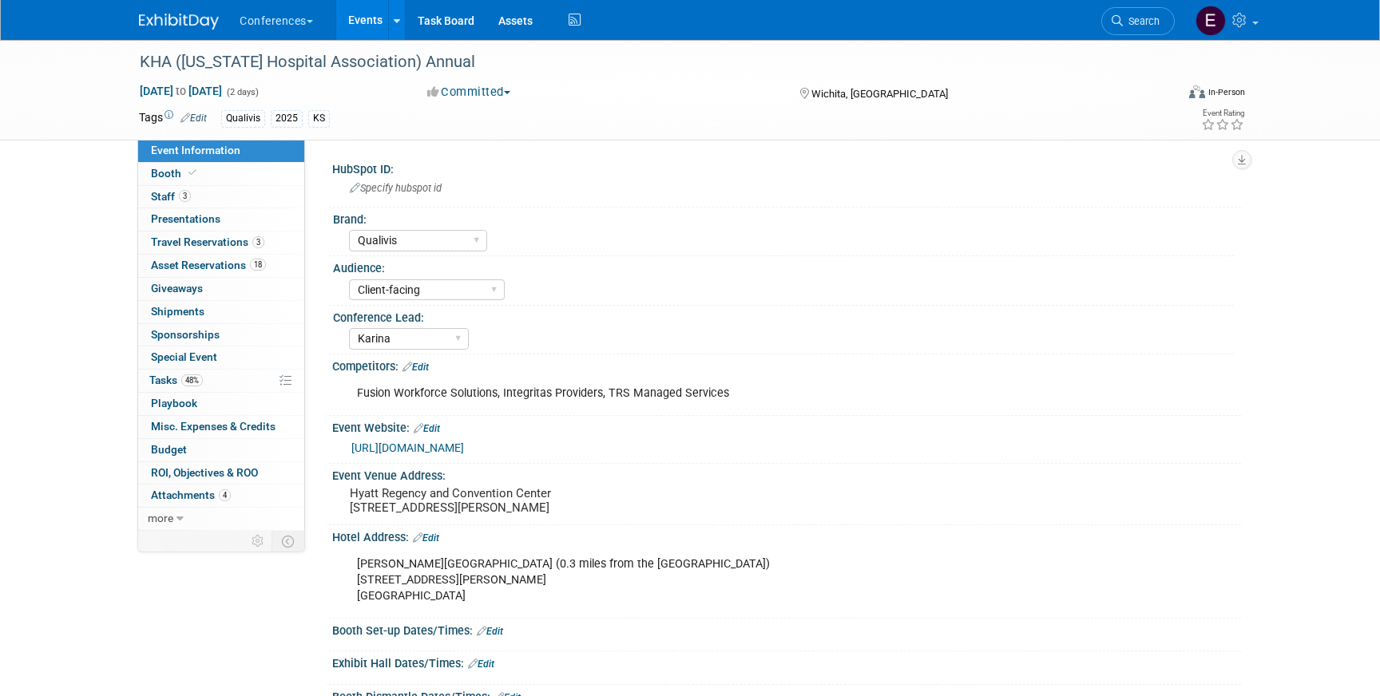
click at [240, 185] on div "Event Information Event Info Booth Booth 3 Staff 3 Staff 0 Presentations 0 Pres…" at bounding box center [221, 335] width 168 height 391
click at [240, 183] on link "Booth" at bounding box center [221, 174] width 166 height 22
select select "6' tabletop"
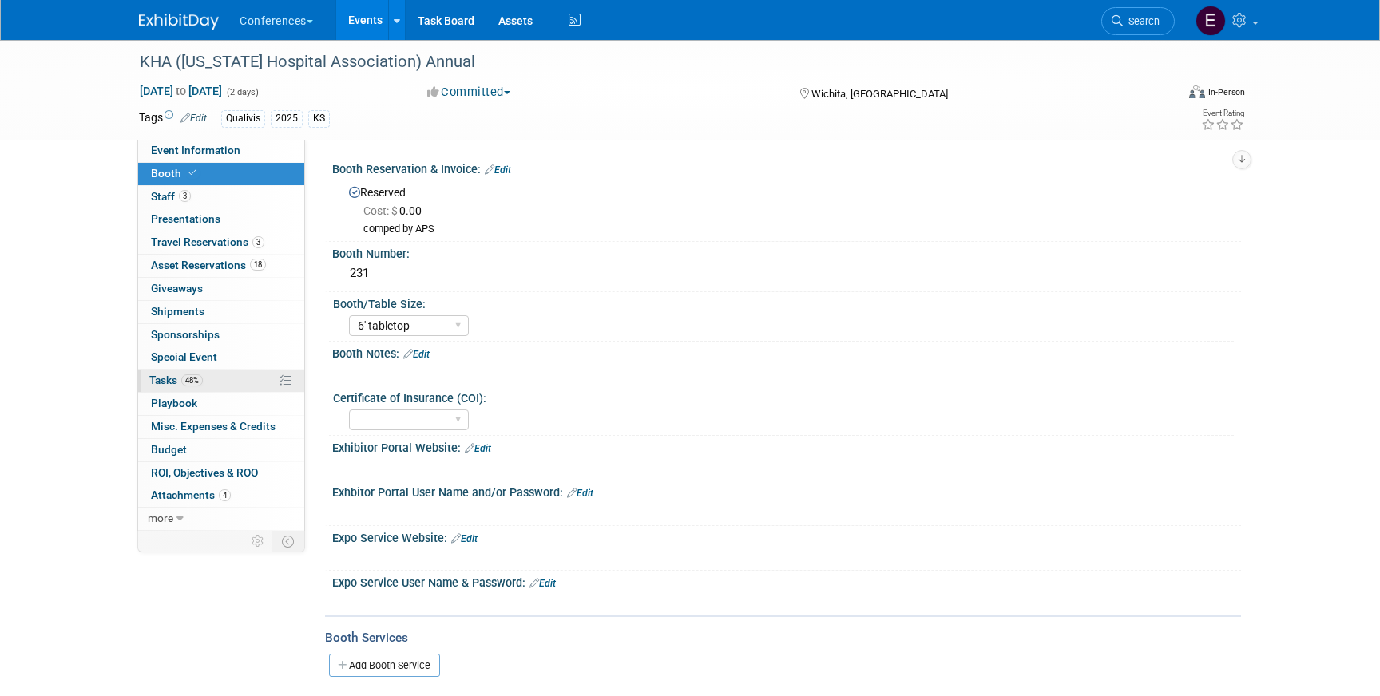
click at [161, 390] on link "48% Tasks 48%" at bounding box center [221, 381] width 166 height 22
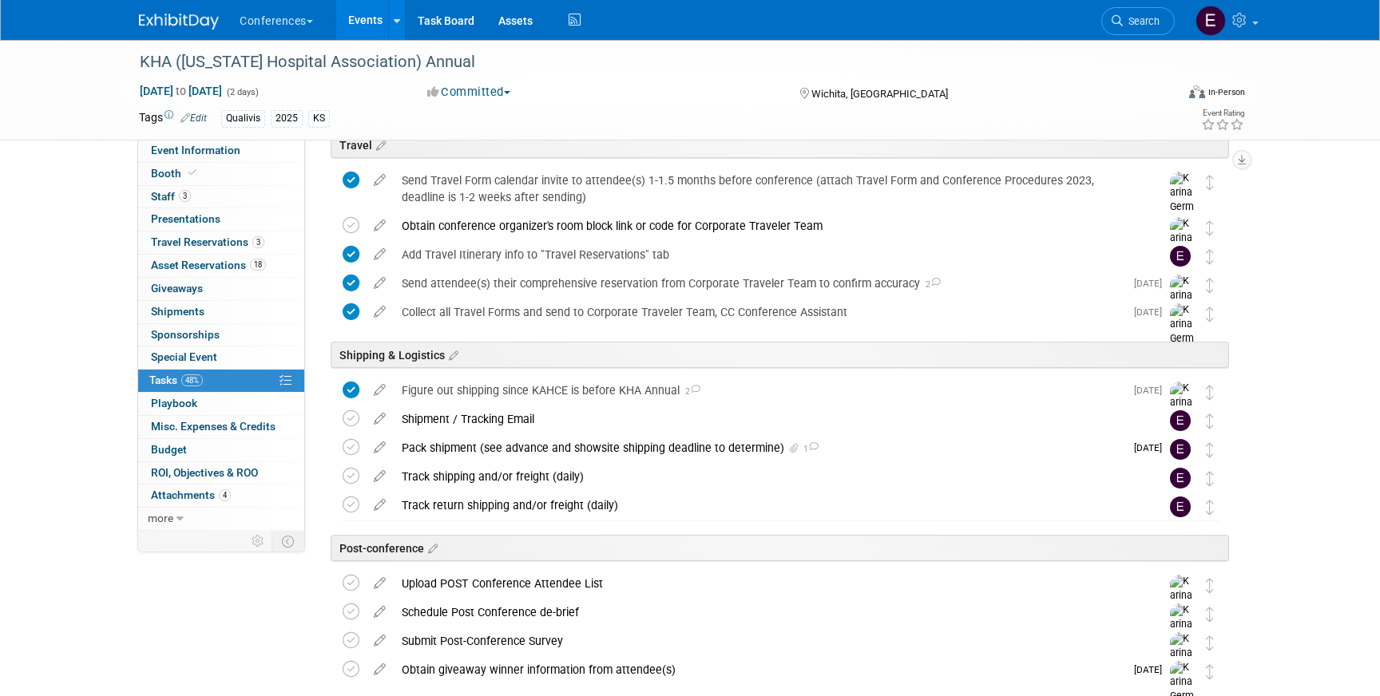
scroll to position [568, 0]
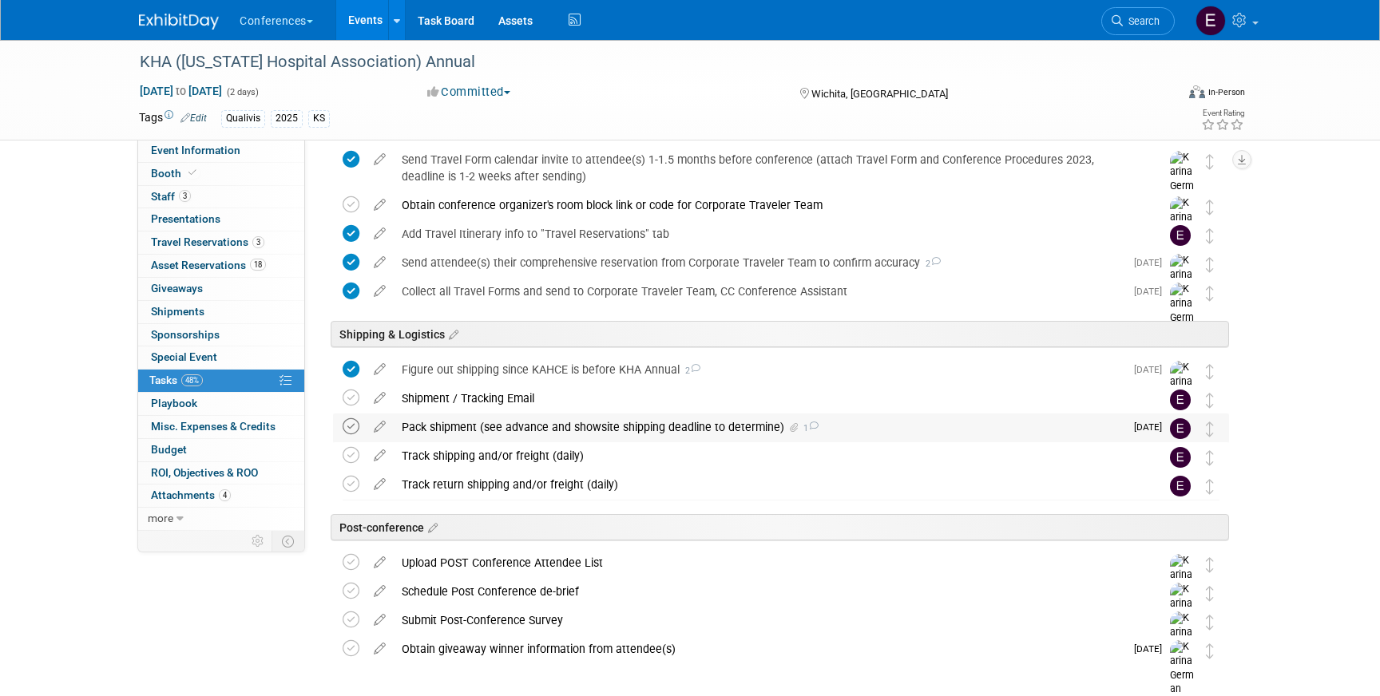
click at [350, 425] on icon at bounding box center [351, 426] width 17 height 17
click at [559, 370] on div "Figure out shipping since KAHCE is before KHA Annual 2" at bounding box center [759, 369] width 731 height 27
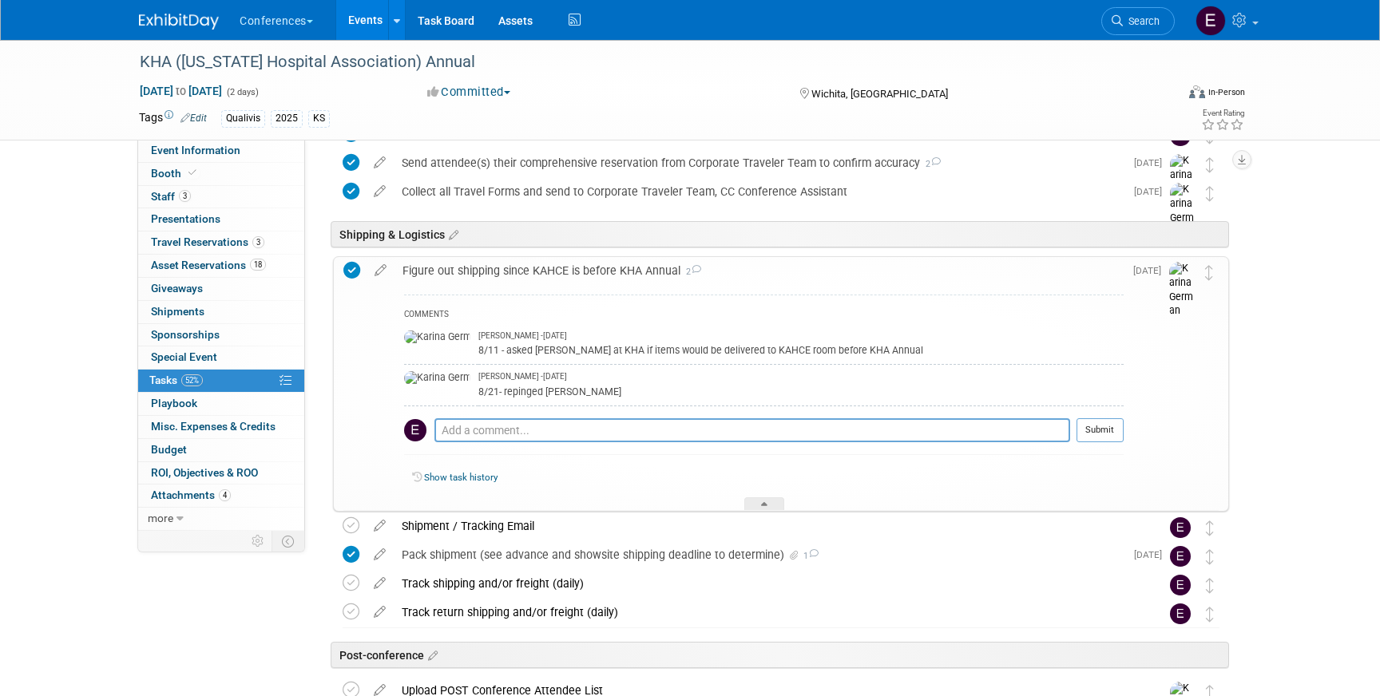
scroll to position [687, 0]
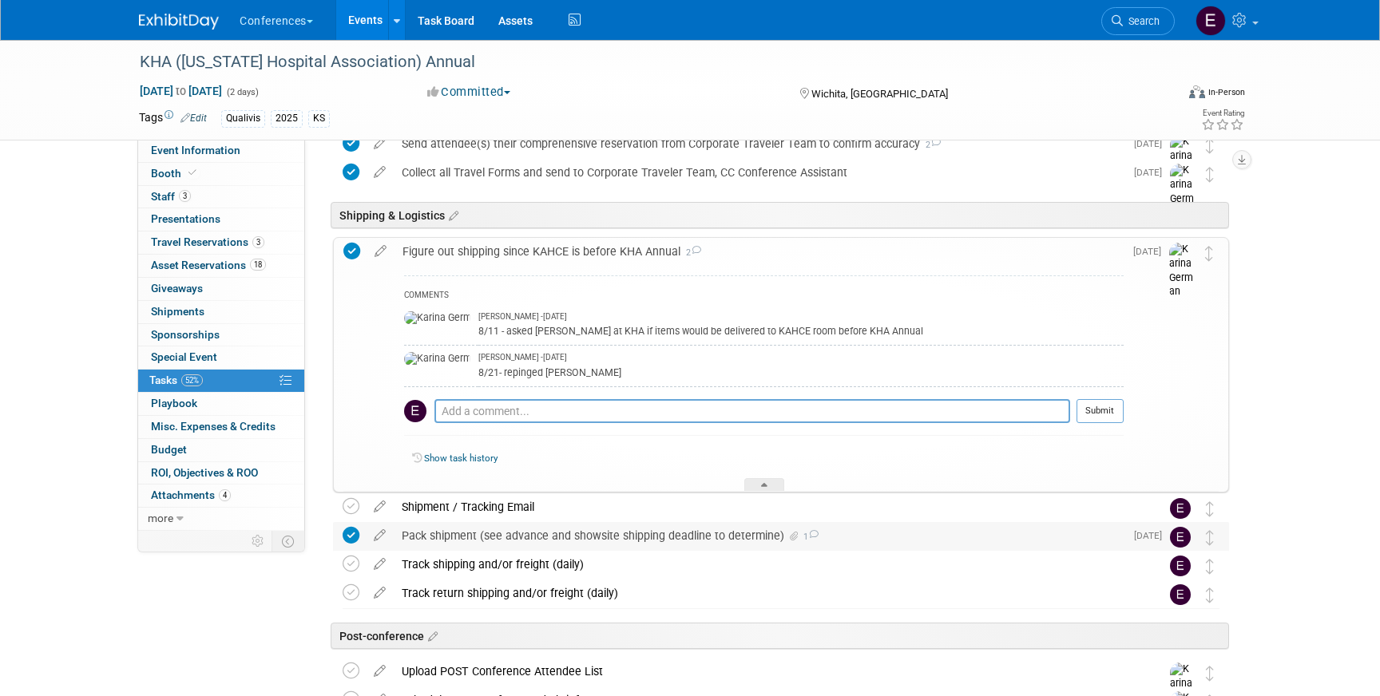
click at [549, 539] on div "Pack shipment (see advance and showsite shipping deadline to determine) 1" at bounding box center [759, 535] width 731 height 27
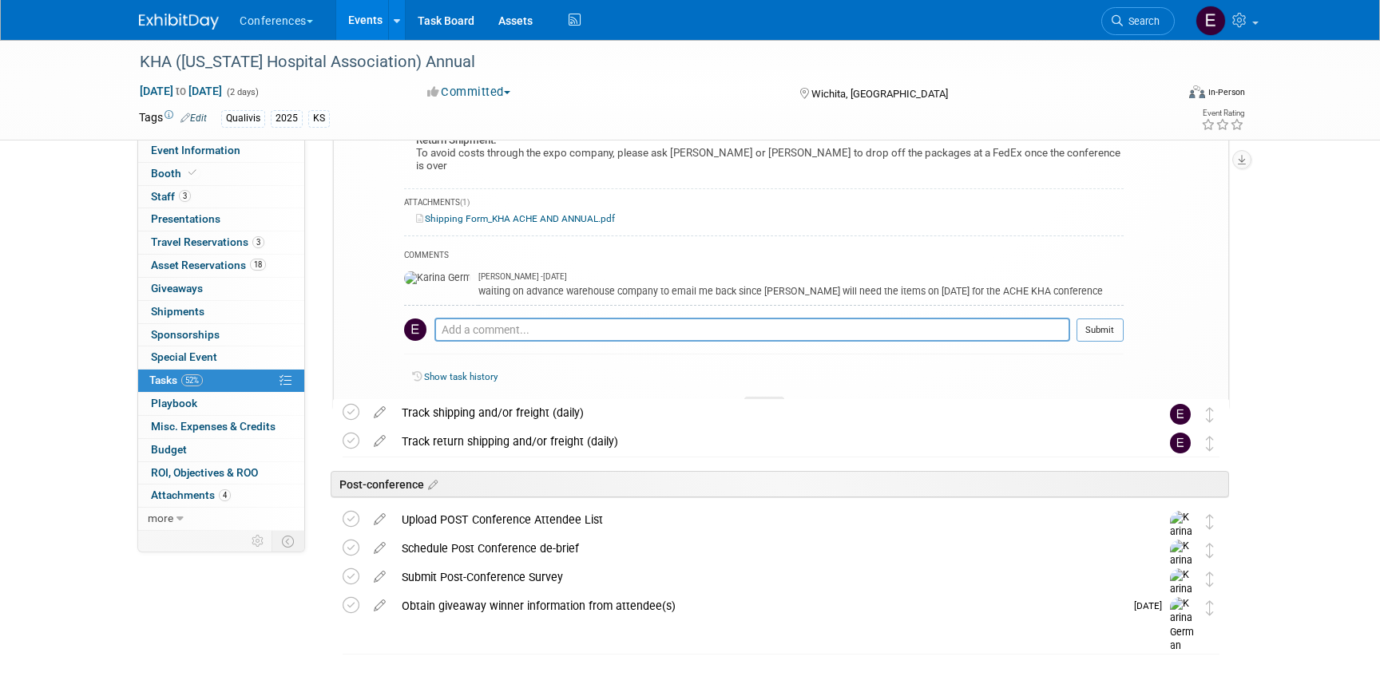
scroll to position [1452, 0]
click at [1155, 30] on link "Search" at bounding box center [1137, 21] width 73 height 28
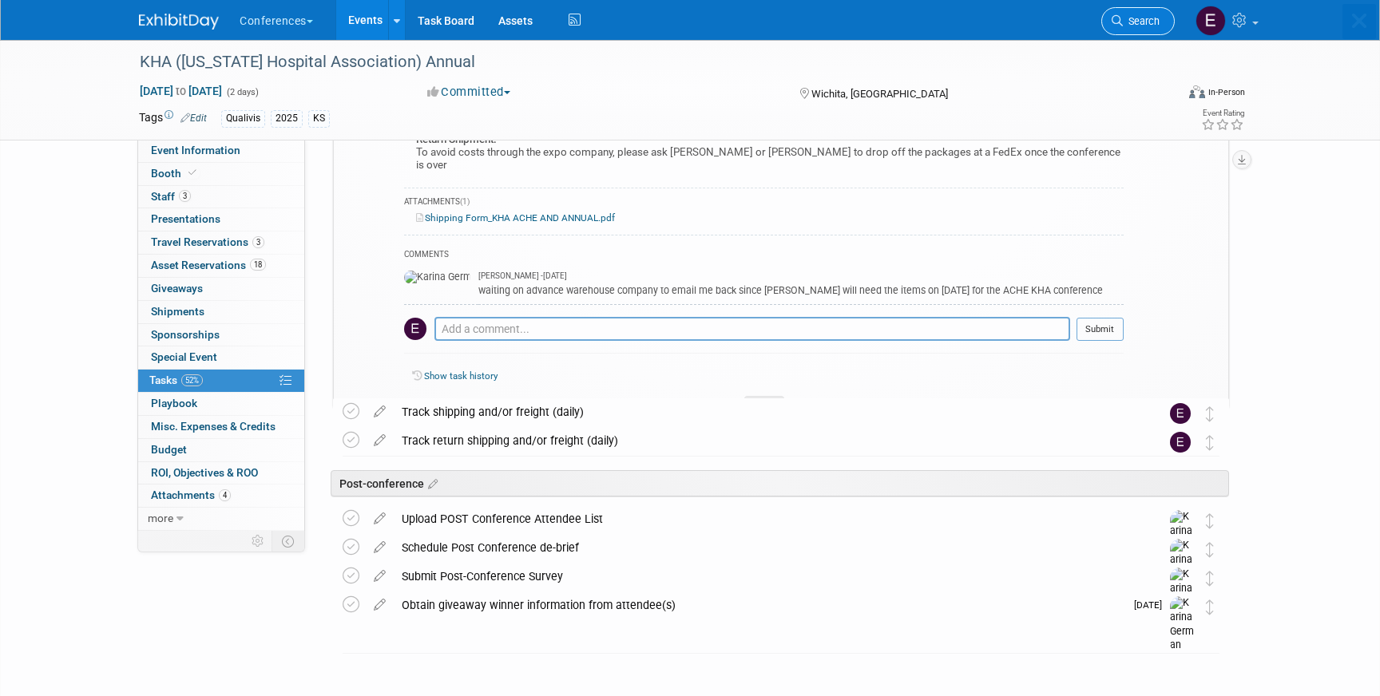
scroll to position [0, 0]
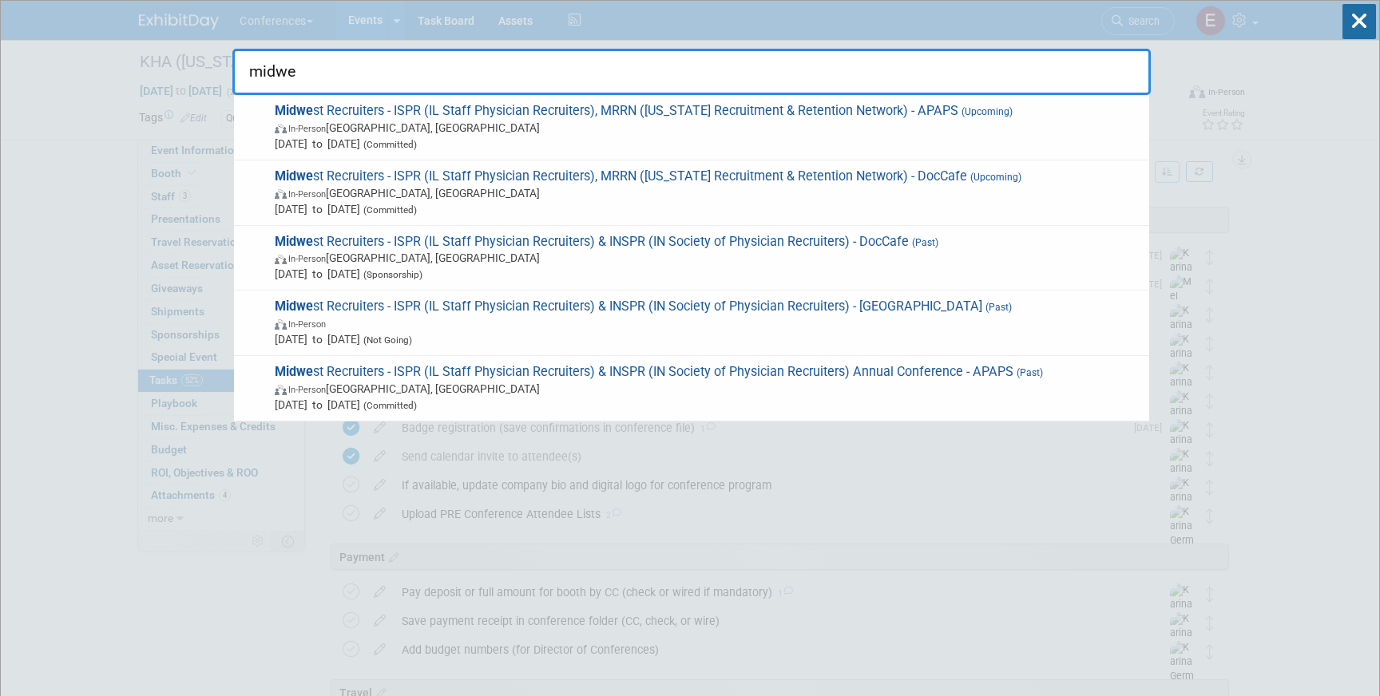
type input "midwe"
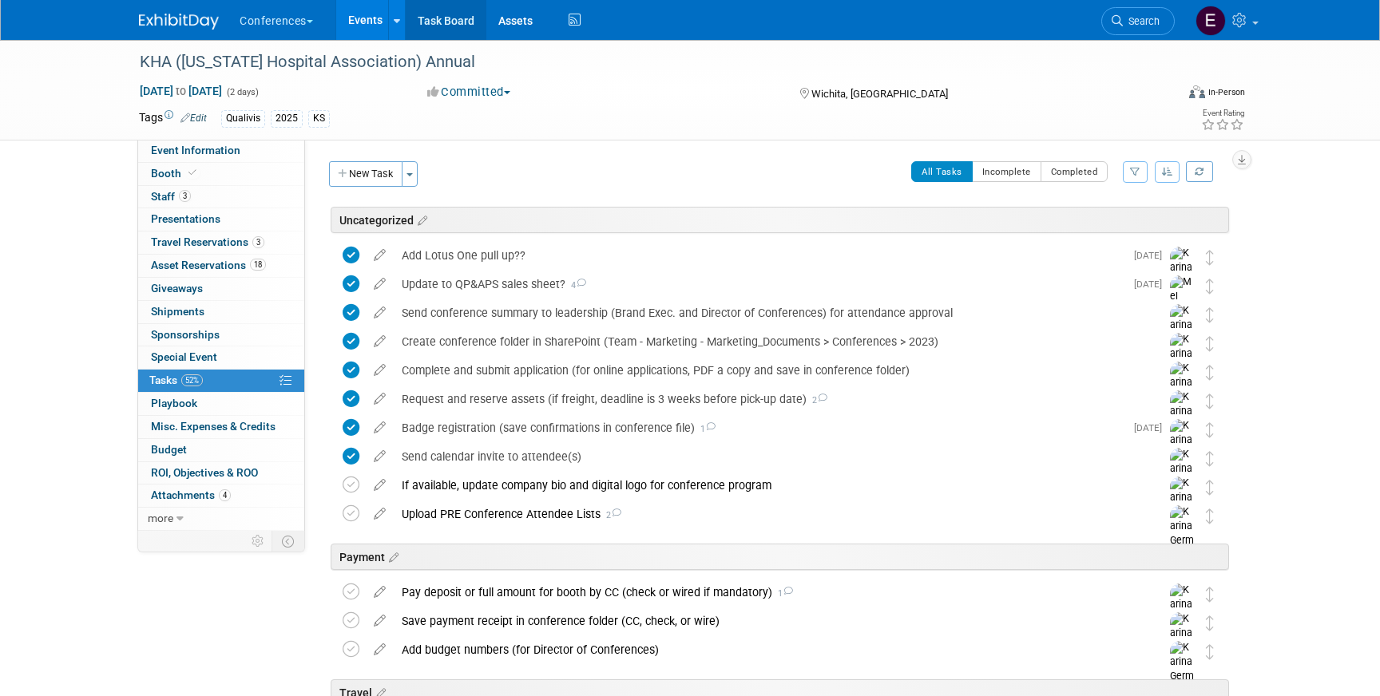
click at [461, 24] on link "Task Board" at bounding box center [446, 20] width 81 height 40
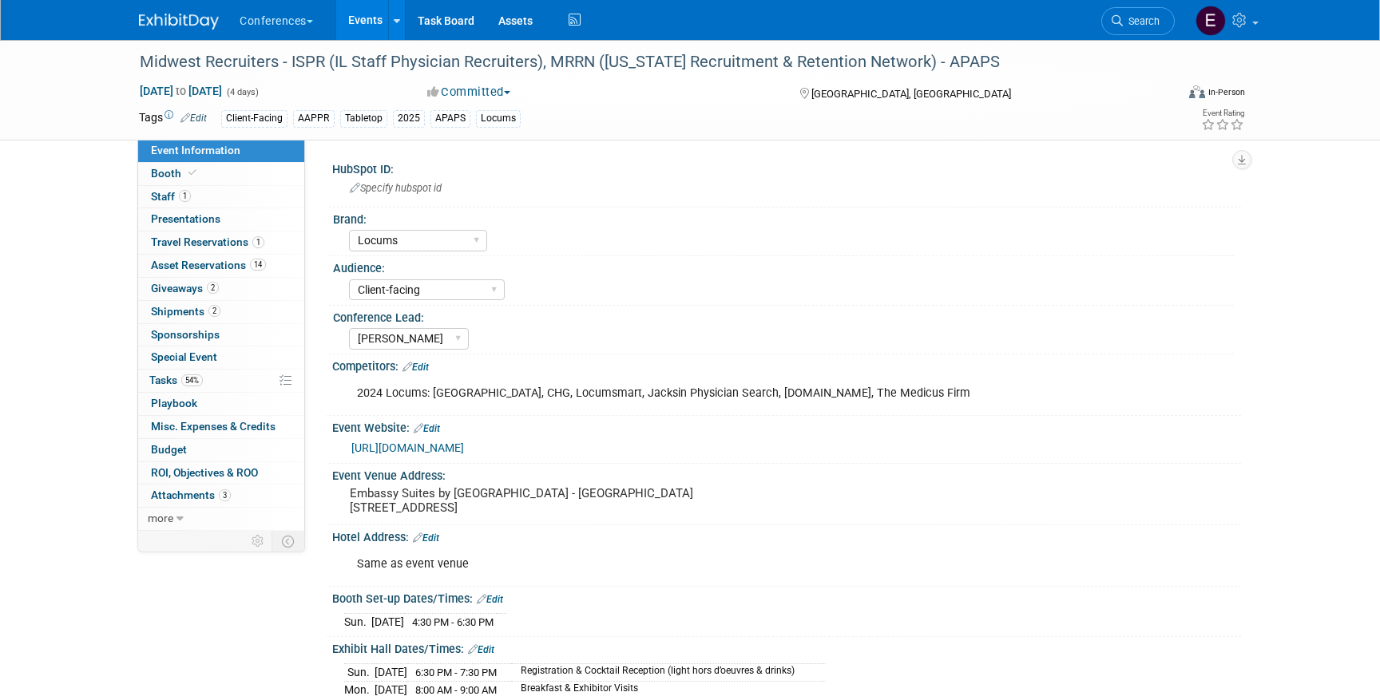
select select "Locums"
select select "Client-facing"
select select "[PERSON_NAME]"
click at [211, 259] on span "Asset Reservations 14" at bounding box center [208, 265] width 115 height 13
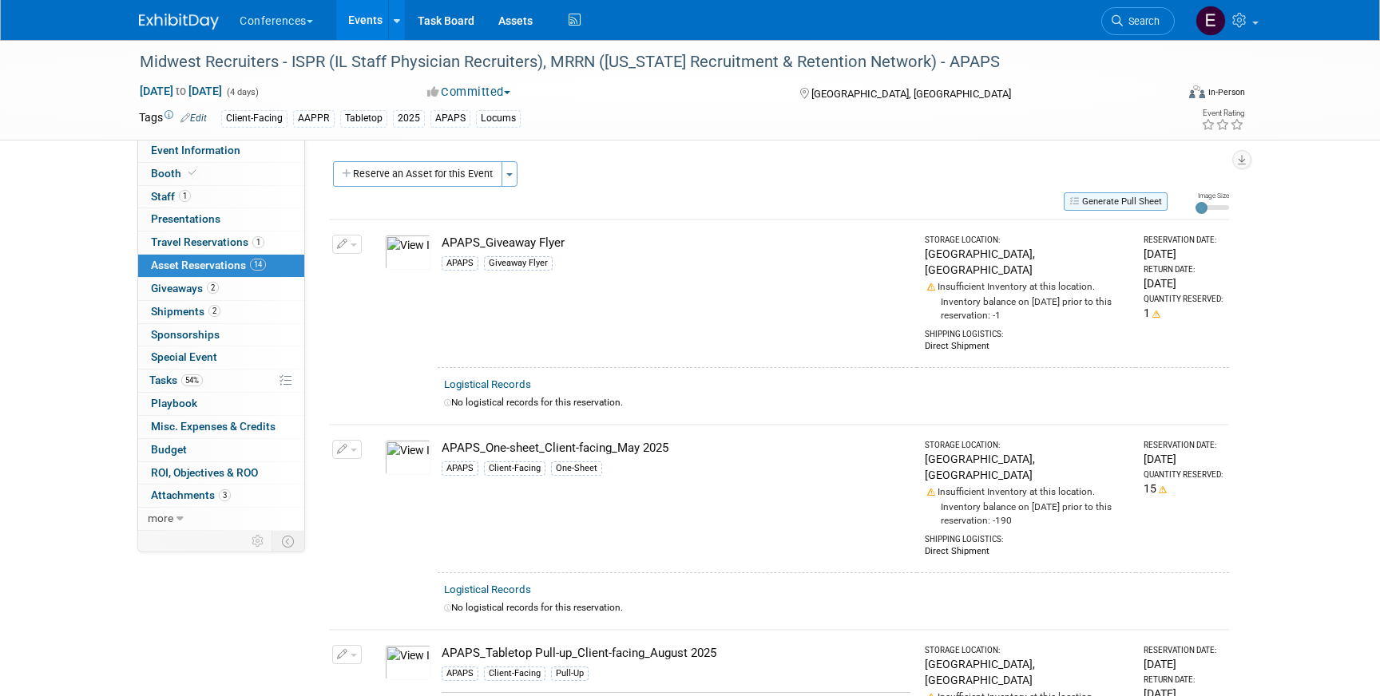
click at [1084, 193] on button "Generate Pull Sheet" at bounding box center [1115, 201] width 104 height 18
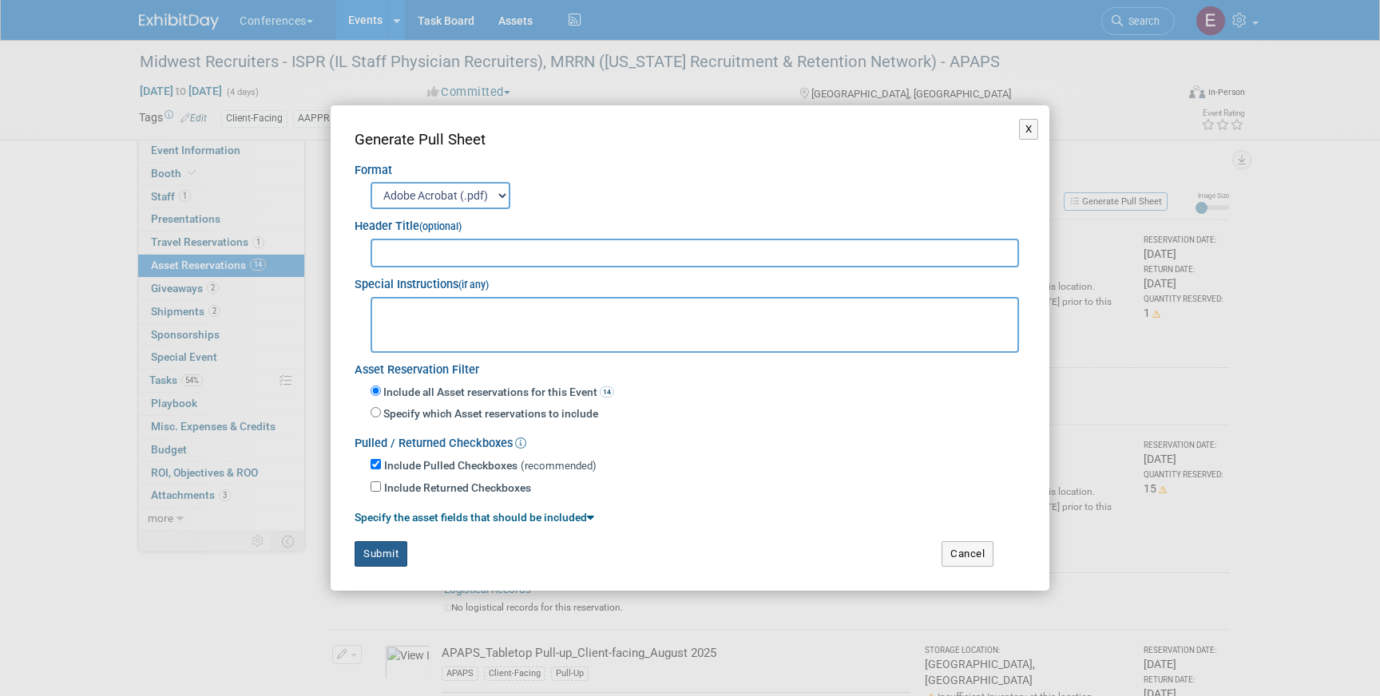
click at [382, 548] on button "Submit" at bounding box center [380, 554] width 53 height 26
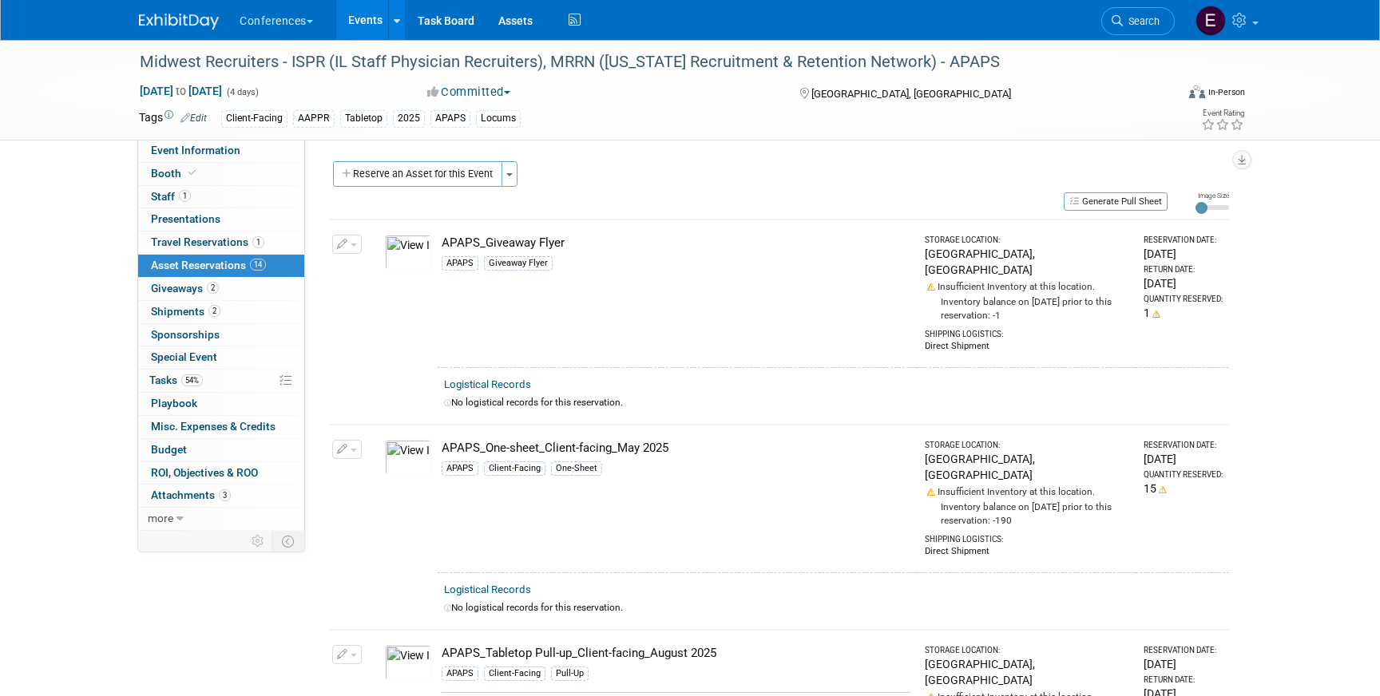
click at [1139, 22] on span "Search" at bounding box center [1141, 21] width 37 height 12
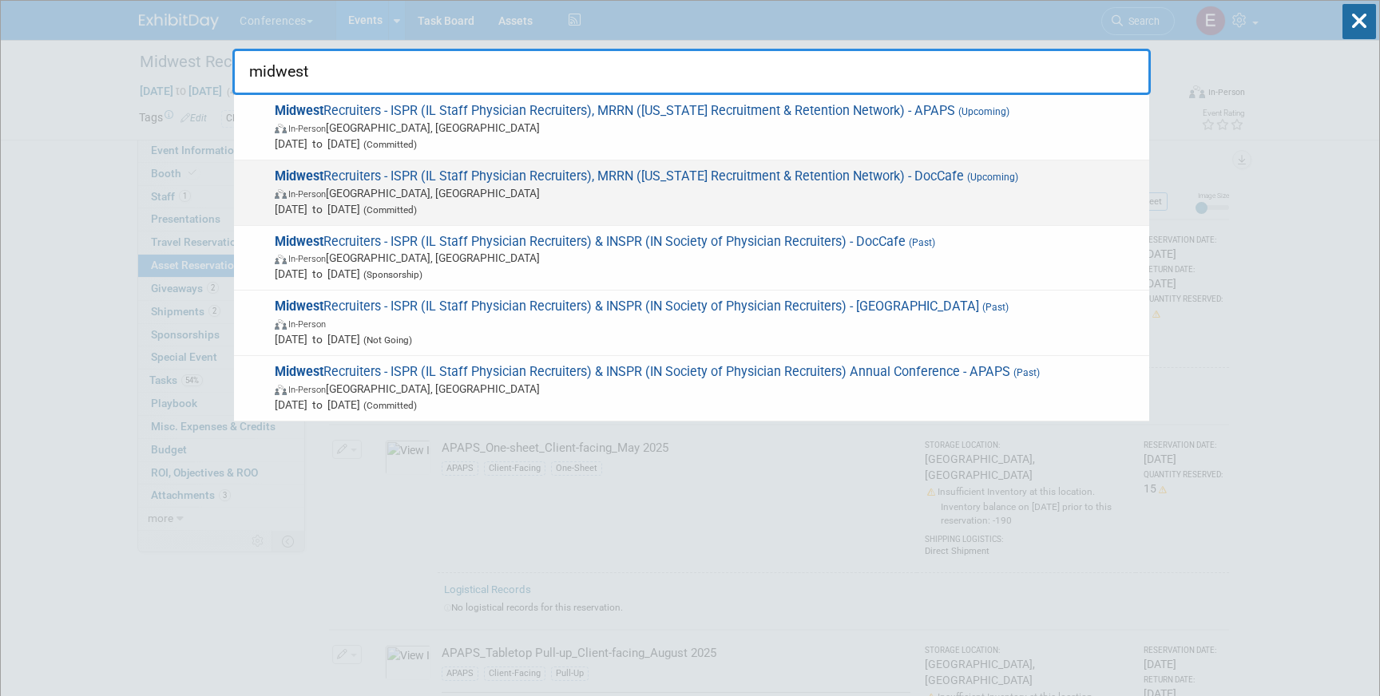
type input "midwest"
click at [853, 192] on span "In-Person Grand Rapids, MI" at bounding box center [708, 193] width 866 height 16
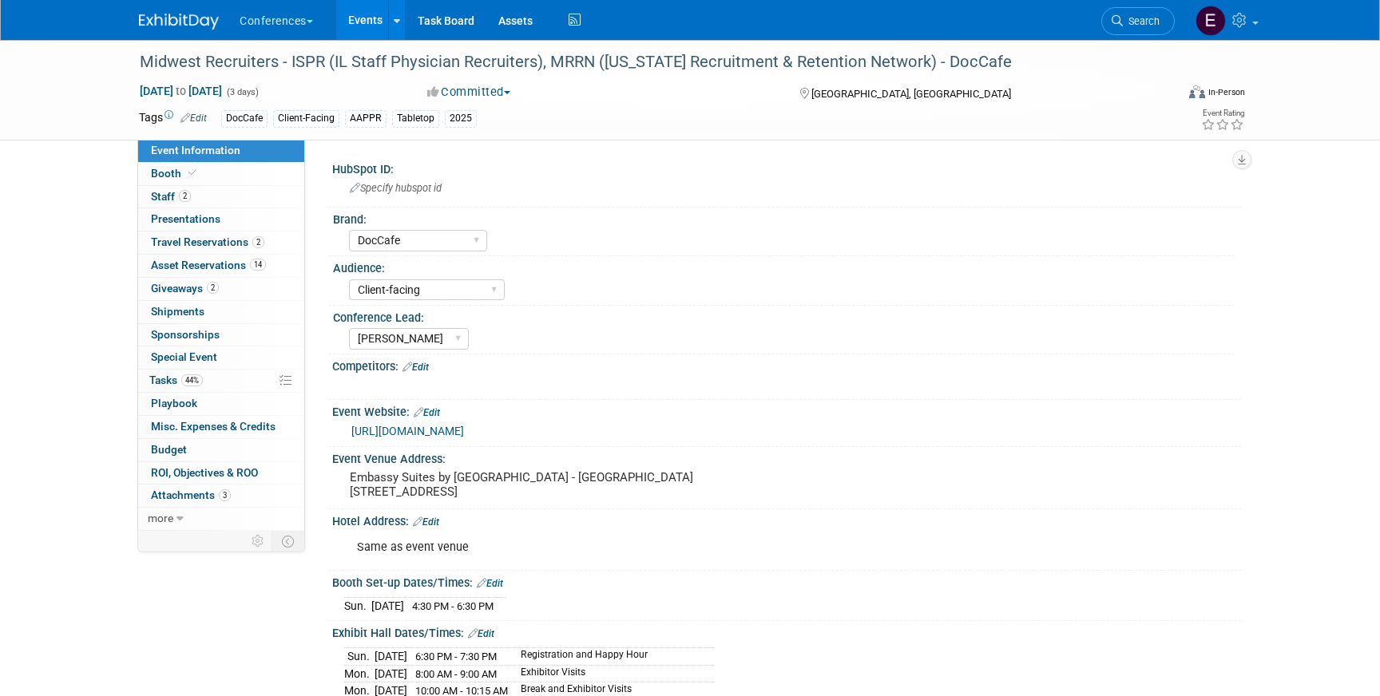
select select "DocCafe"
select select "Client-facing"
select select "[PERSON_NAME]"
click at [286, 271] on link "14 Asset Reservations 14" at bounding box center [221, 266] width 166 height 22
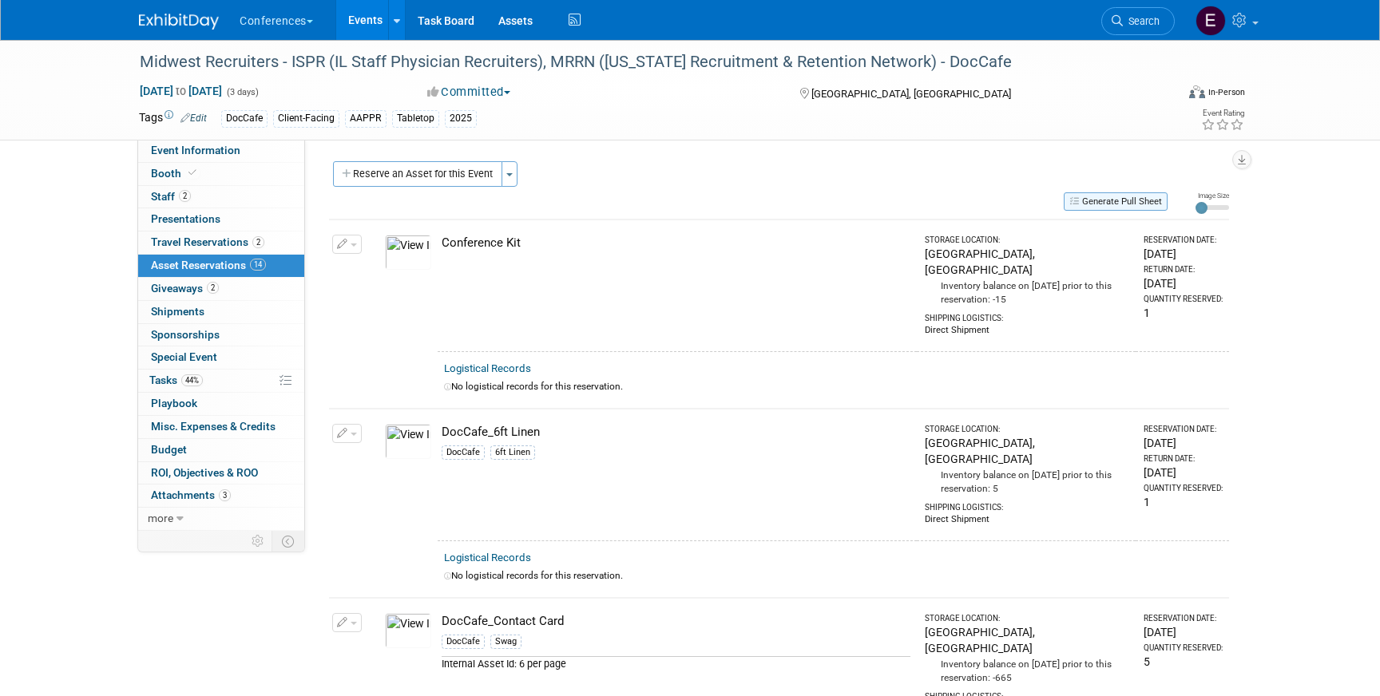
click at [1132, 205] on button "Generate Pull Sheet" at bounding box center [1115, 201] width 104 height 18
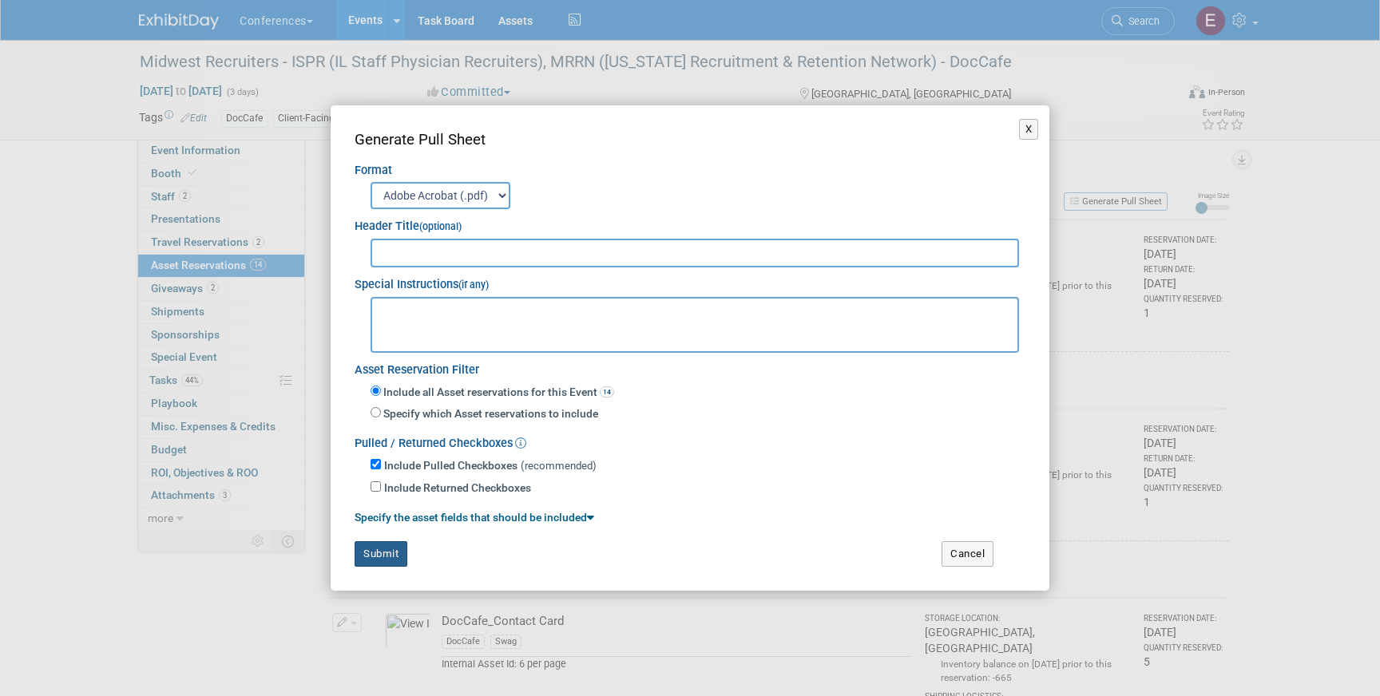
click at [375, 564] on button "Submit" at bounding box center [380, 554] width 53 height 26
